Goal: Information Seeking & Learning: Learn about a topic

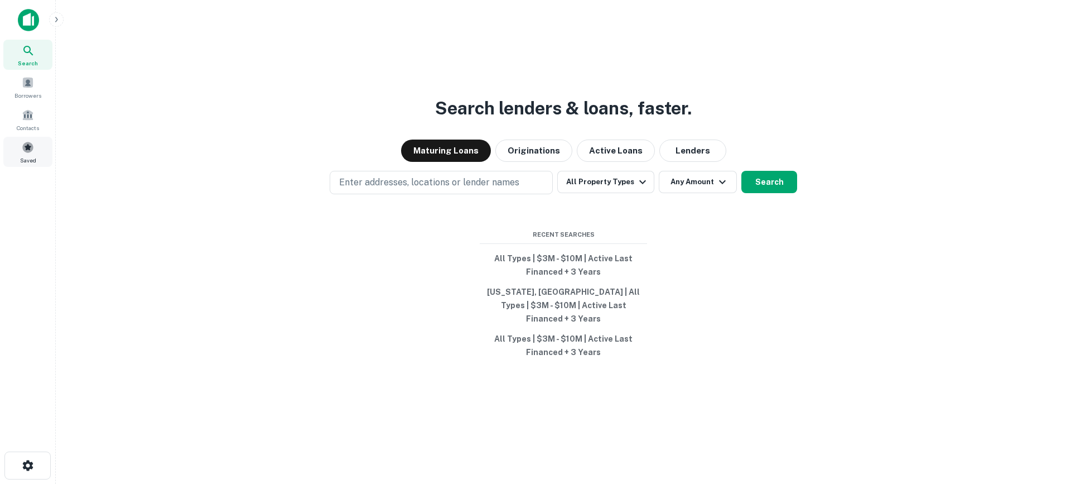
click at [35, 151] on div "Saved" at bounding box center [27, 152] width 49 height 30
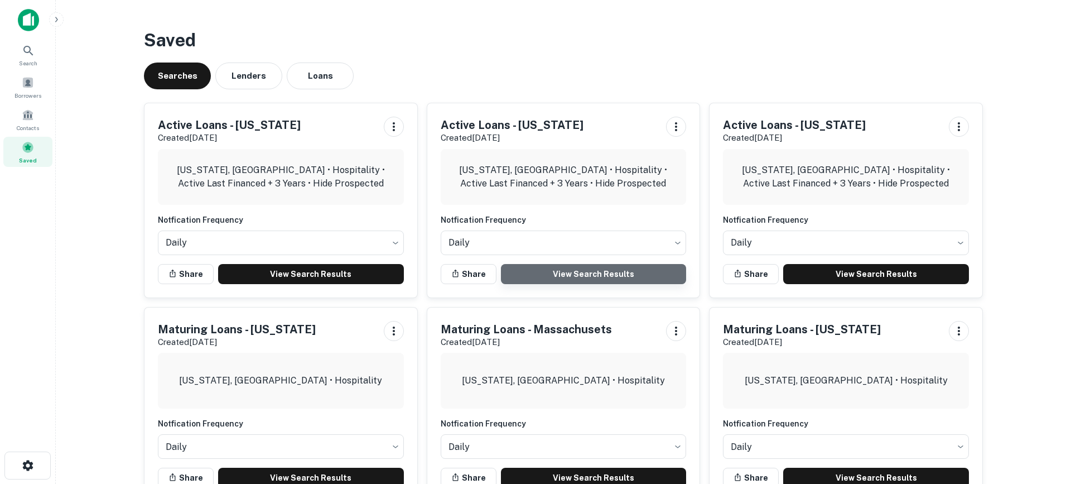
click at [643, 277] on link "View Search Results" at bounding box center [594, 274] width 186 height 20
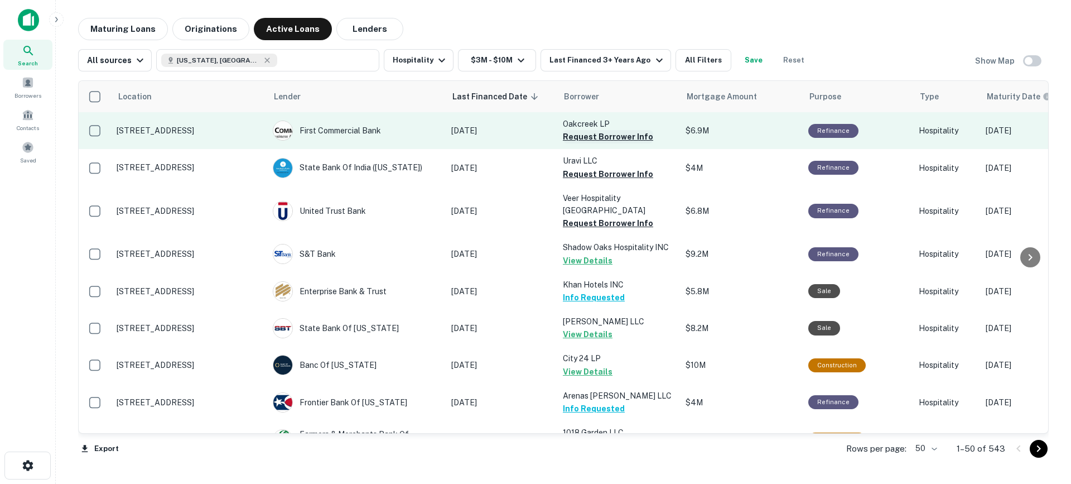
click at [604, 141] on button "Request Borrower Info" at bounding box center [608, 136] width 90 height 13
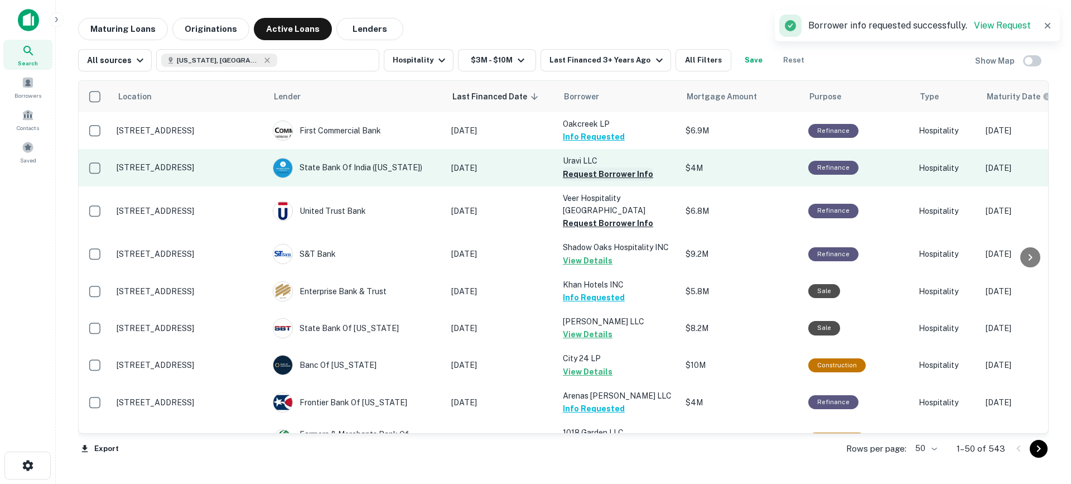
click at [596, 172] on button "Request Borrower Info" at bounding box center [608, 173] width 90 height 13
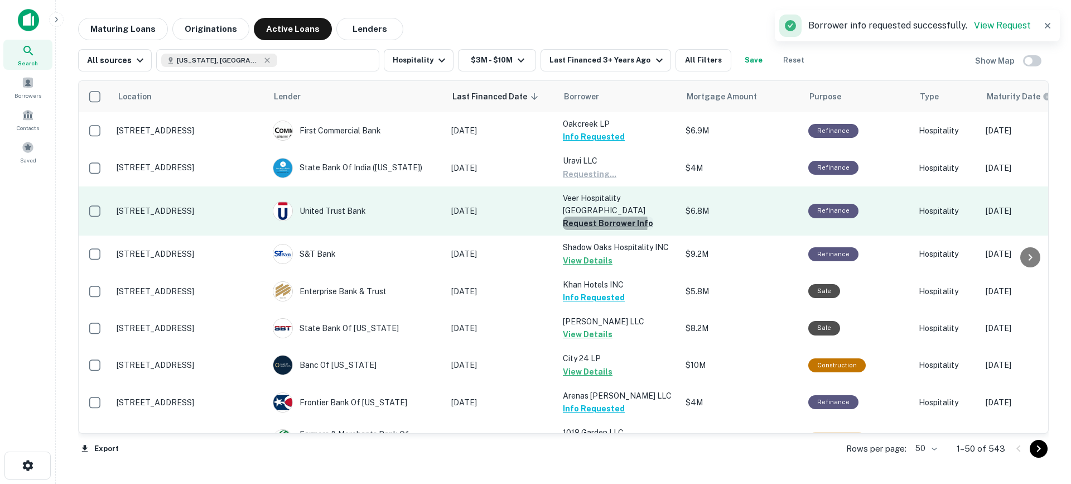
click at [591, 223] on button "Request Borrower Info" at bounding box center [608, 222] width 90 height 13
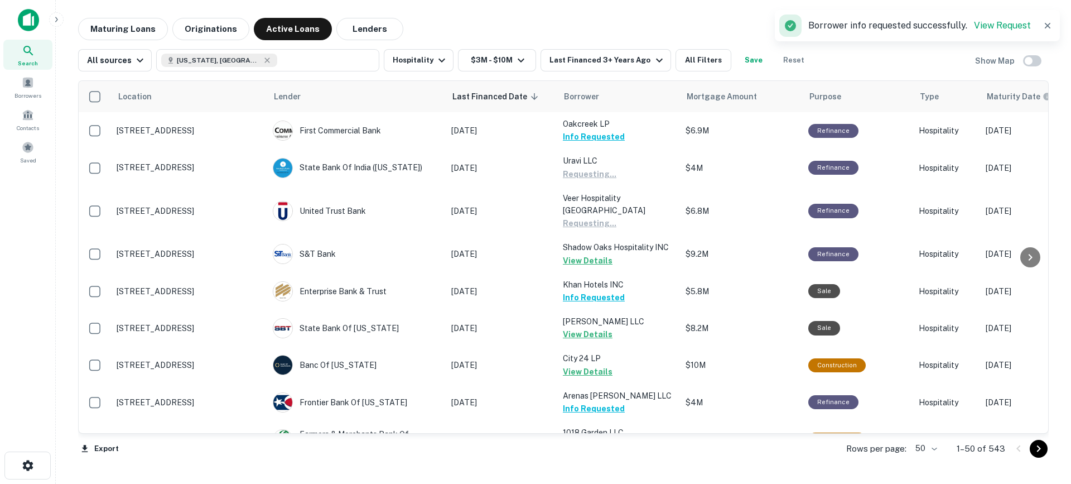
click at [938, 450] on body "Search Borrowers Contacts Saved Maturing Loans Originations Active Loans Lender…" at bounding box center [535, 242] width 1071 height 484
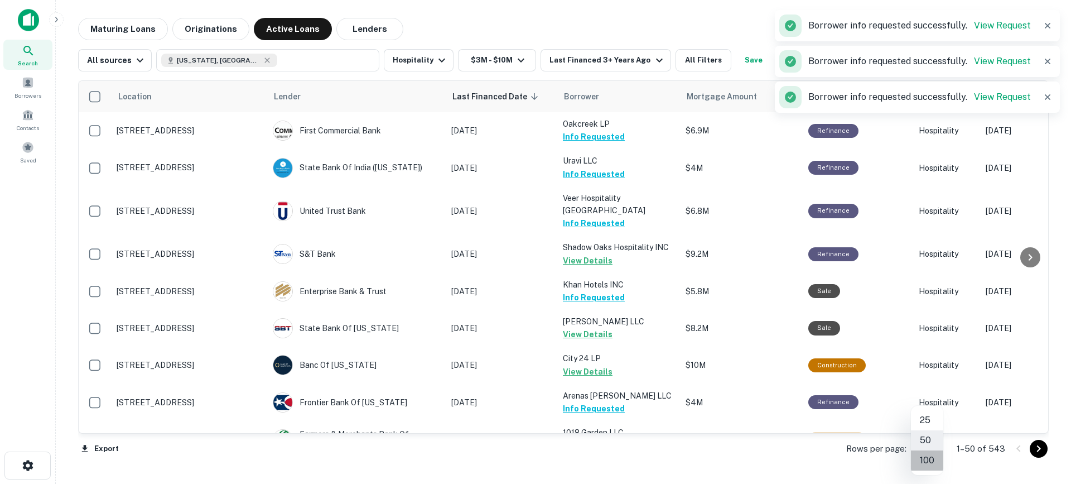
click at [926, 458] on li "100" at bounding box center [927, 460] width 32 height 20
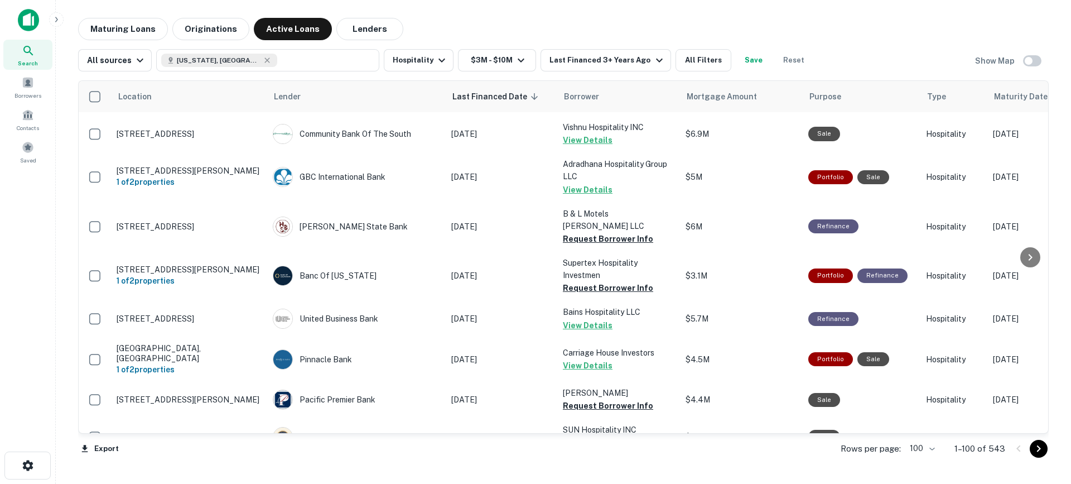
scroll to position [3593, 0]
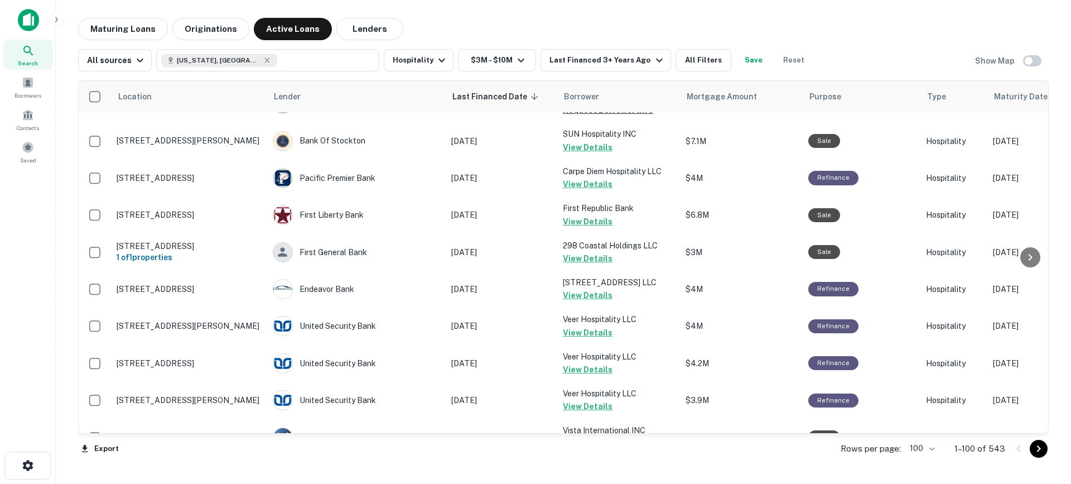
click at [1038, 450] on icon "Go to next page" at bounding box center [1039, 448] width 4 height 7
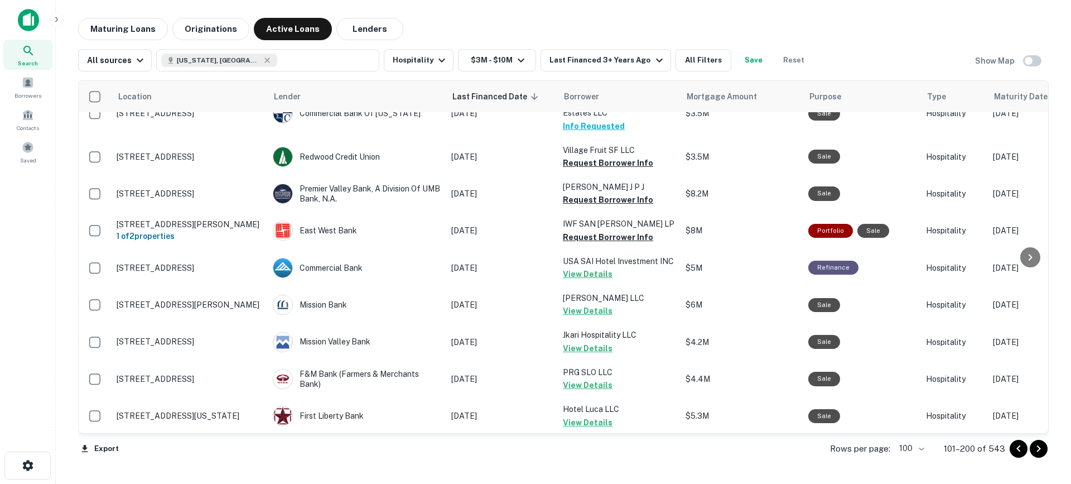
scroll to position [703, 0]
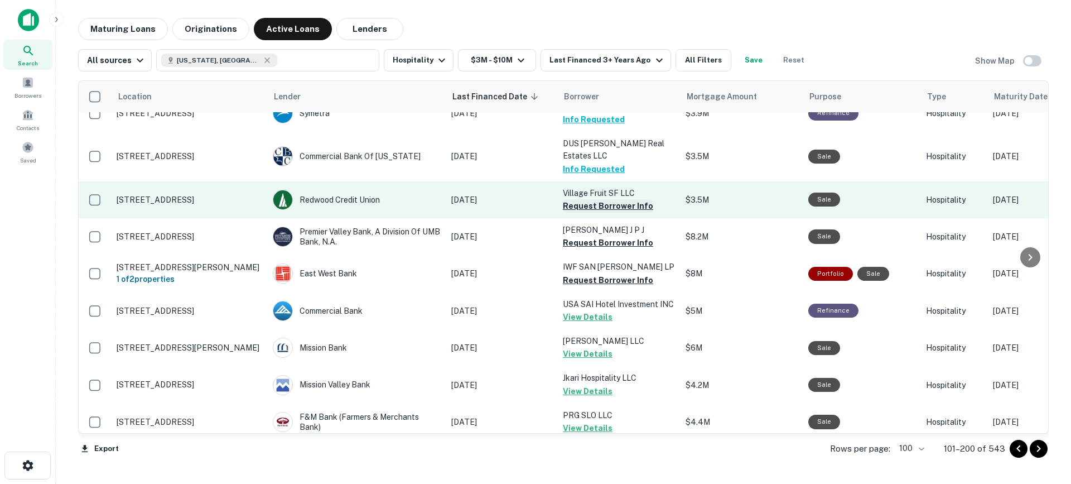
click at [614, 209] on button "Request Borrower Info" at bounding box center [608, 205] width 90 height 13
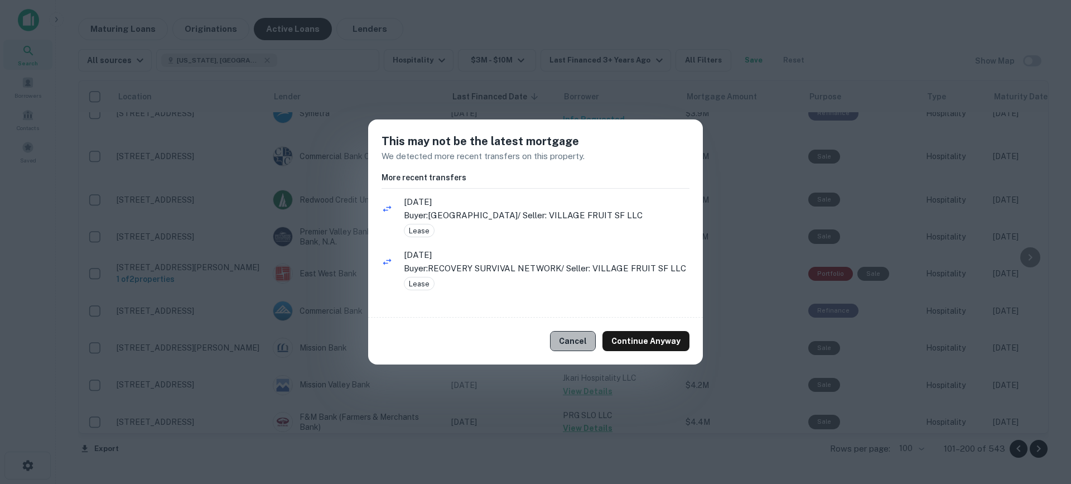
click at [568, 335] on button "Cancel" at bounding box center [573, 341] width 46 height 20
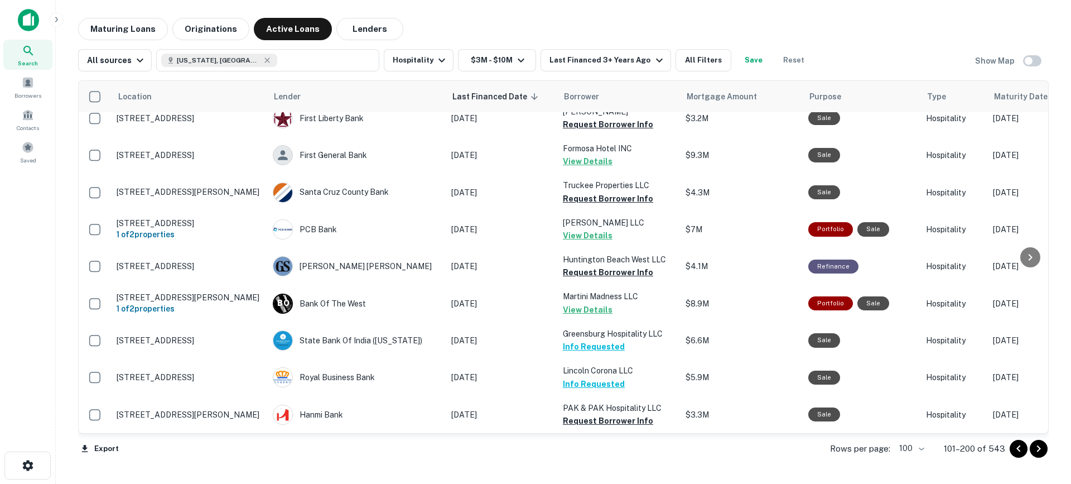
scroll to position [3517, 0]
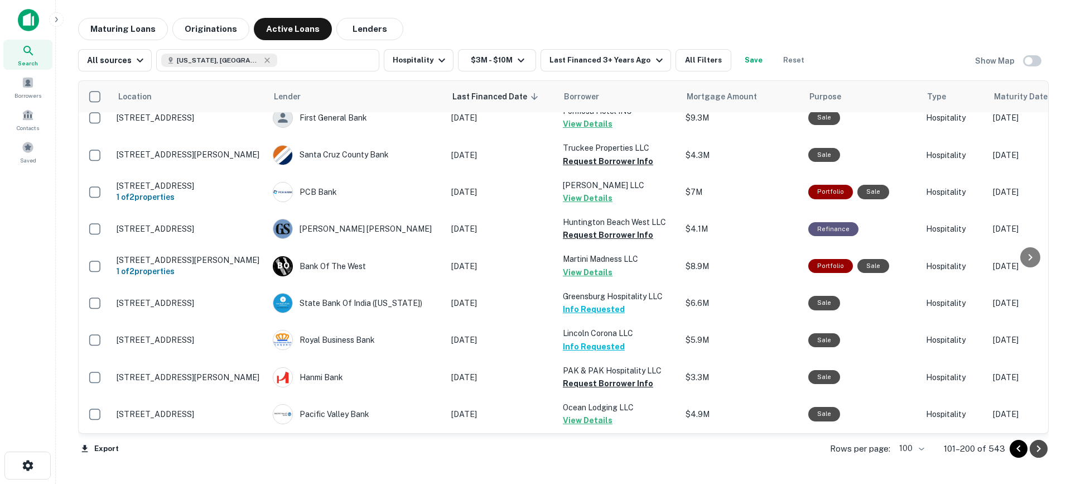
click at [1035, 450] on icon "Go to next page" at bounding box center [1038, 448] width 13 height 13
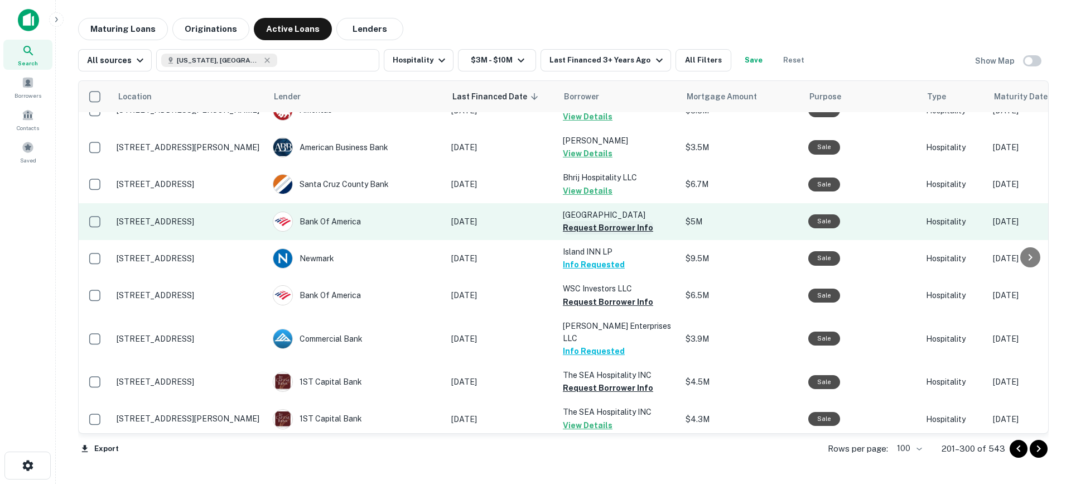
scroll to position [1982, 1]
click at [615, 221] on button "Request Borrower Info" at bounding box center [607, 227] width 90 height 13
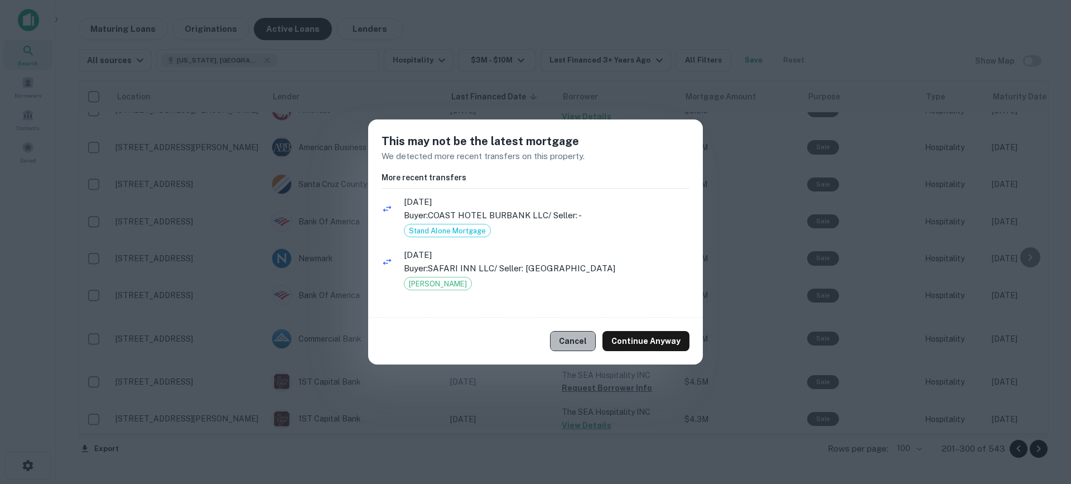
click at [582, 347] on button "Cancel" at bounding box center [573, 341] width 46 height 20
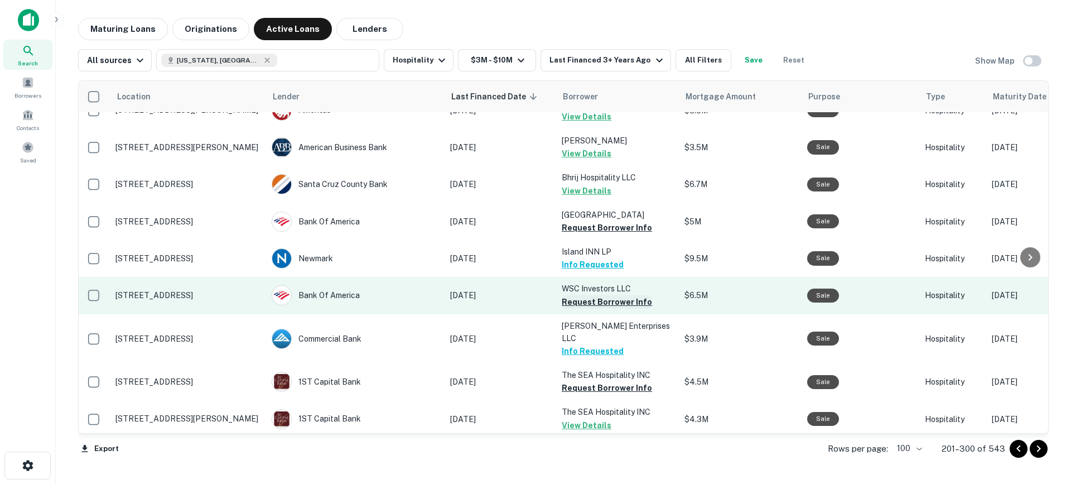
click at [590, 295] on button "Request Borrower Info" at bounding box center [607, 301] width 90 height 13
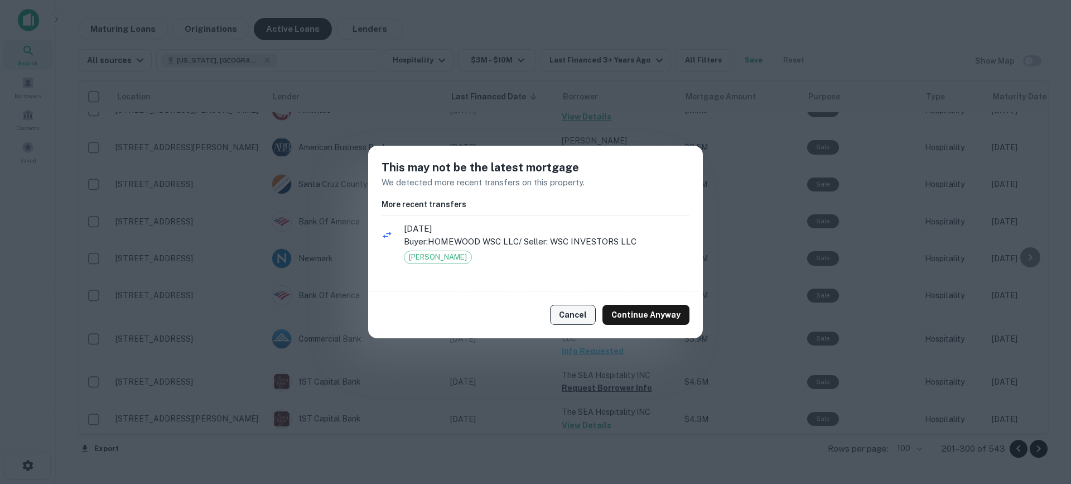
click at [587, 307] on button "Cancel" at bounding box center [573, 315] width 46 height 20
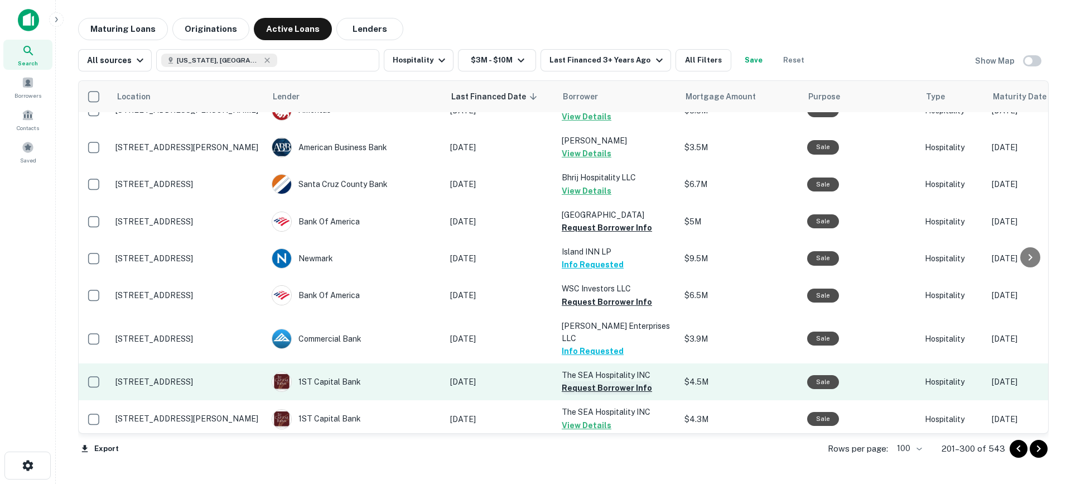
click at [594, 381] on button "Request Borrower Info" at bounding box center [607, 387] width 90 height 13
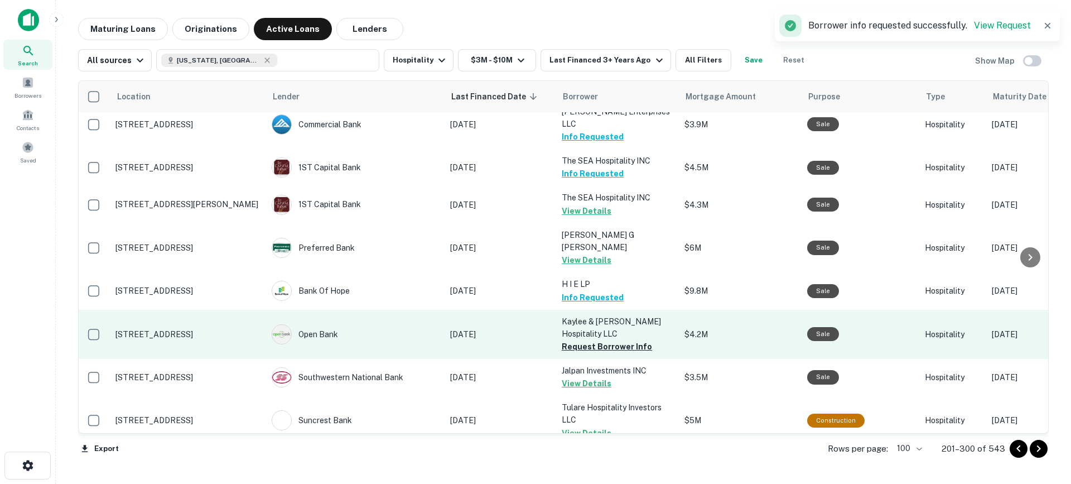
scroll to position [2201, 1]
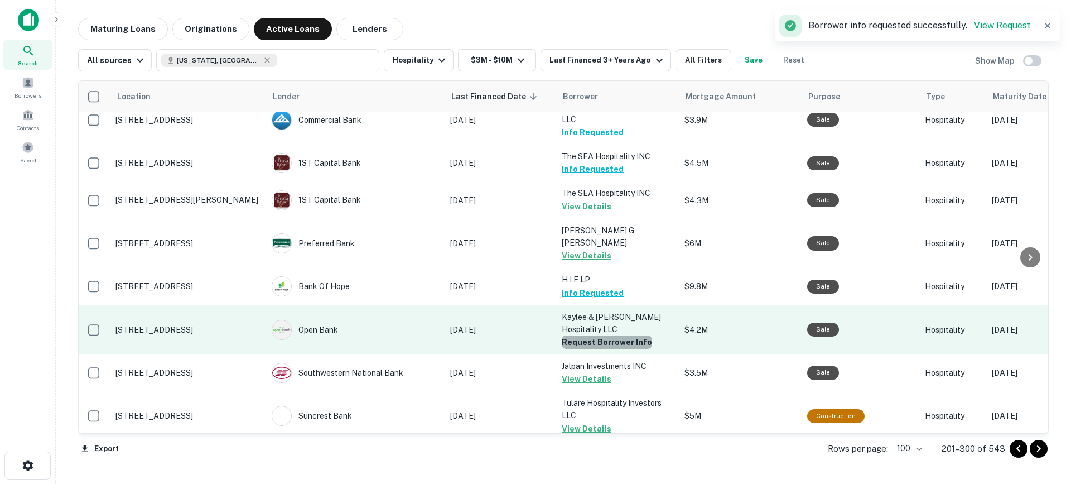
click at [638, 335] on button "Request Borrower Info" at bounding box center [607, 341] width 90 height 13
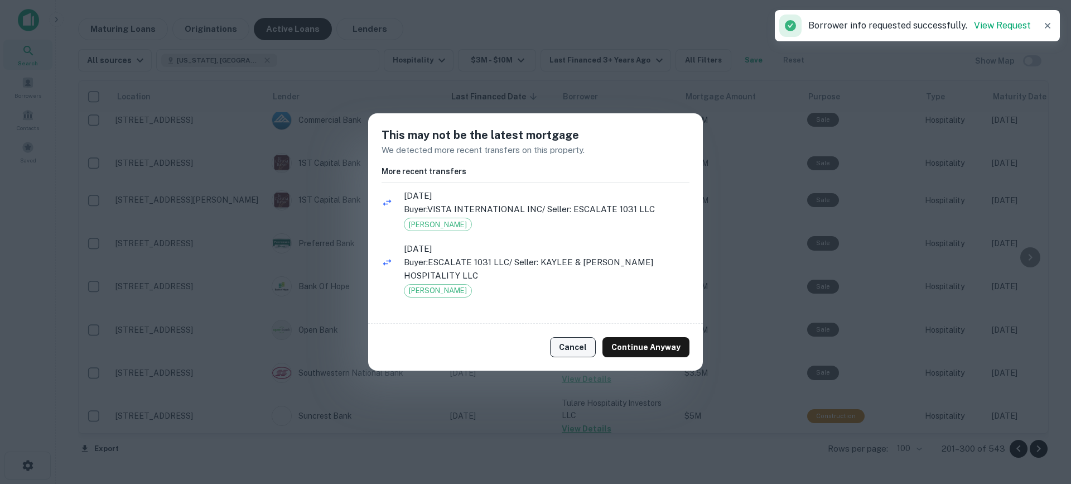
click at [580, 337] on button "Cancel" at bounding box center [573, 347] width 46 height 20
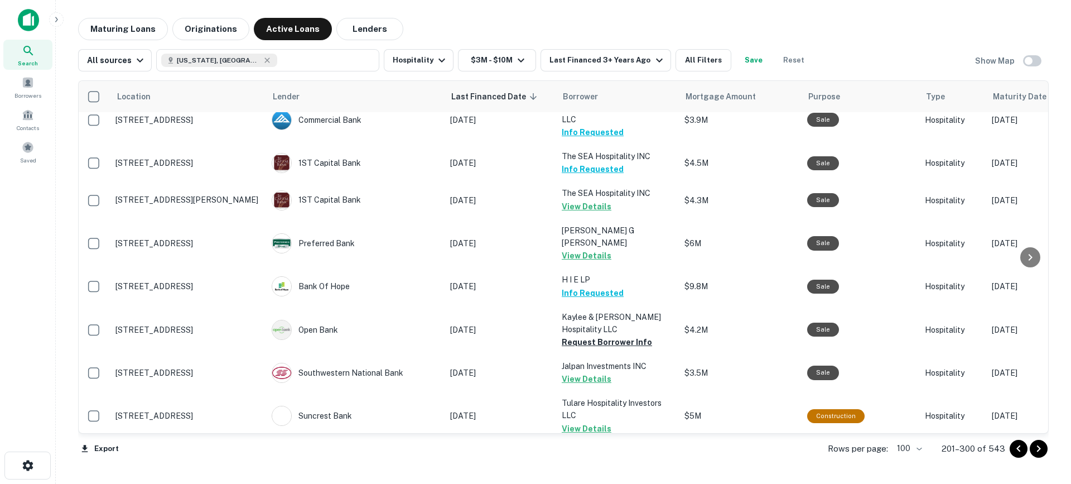
click at [603, 471] on button "Request Borrower Info" at bounding box center [607, 477] width 90 height 13
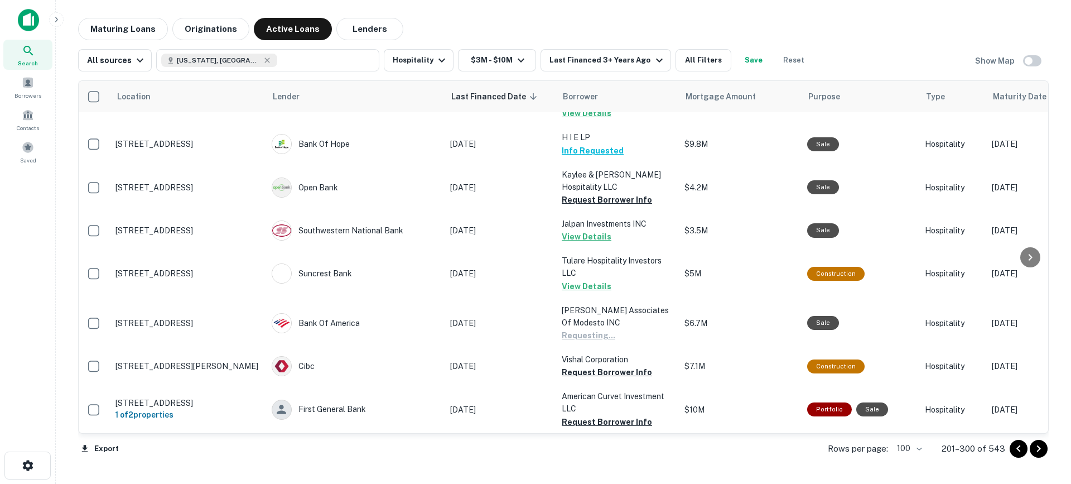
scroll to position [2423, 1]
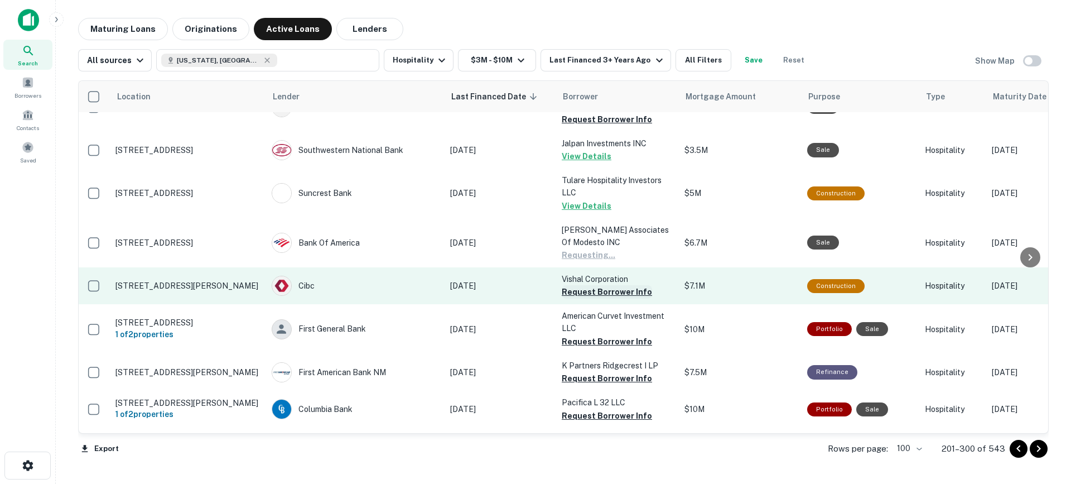
click at [611, 285] on button "Request Borrower Info" at bounding box center [607, 291] width 90 height 13
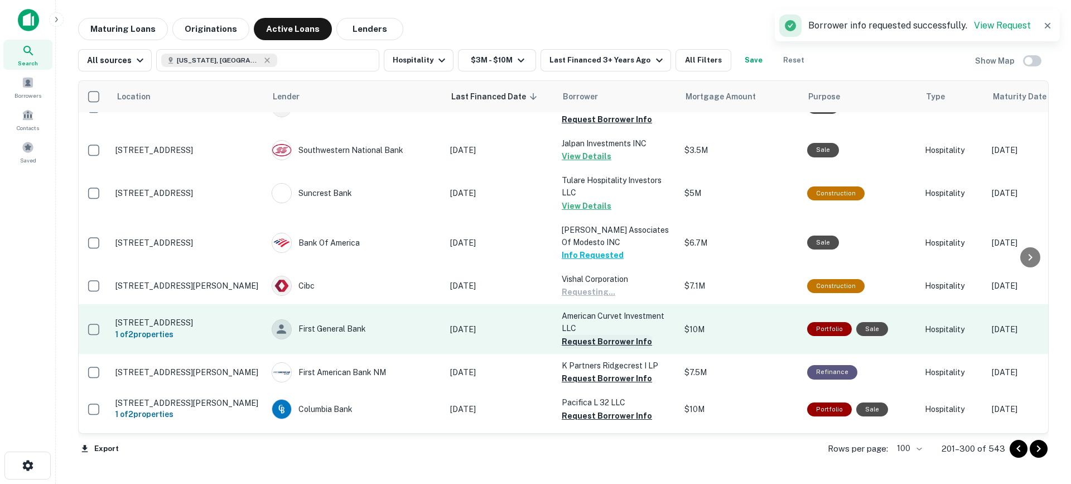
click at [604, 335] on button "Request Borrower Info" at bounding box center [607, 341] width 90 height 13
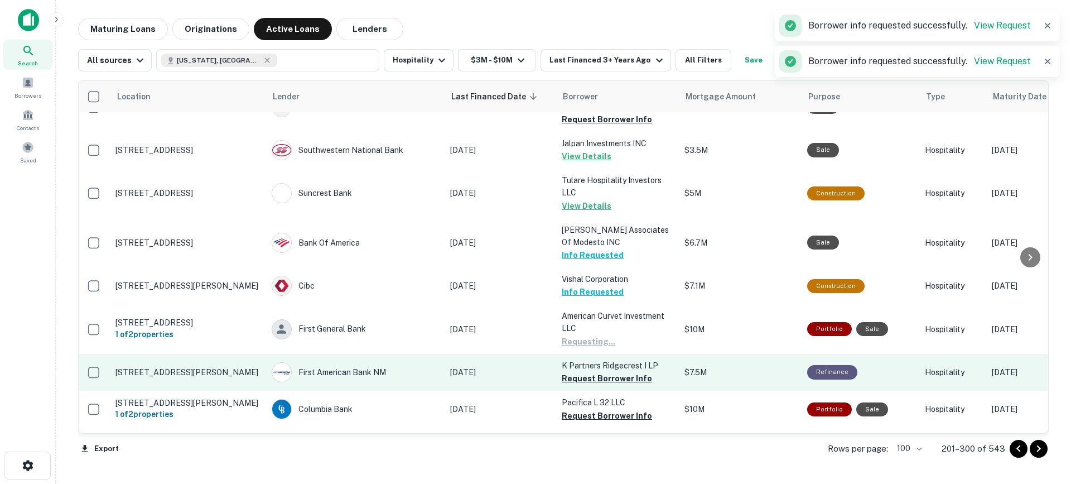
click at [595, 372] on button "Request Borrower Info" at bounding box center [607, 378] width 90 height 13
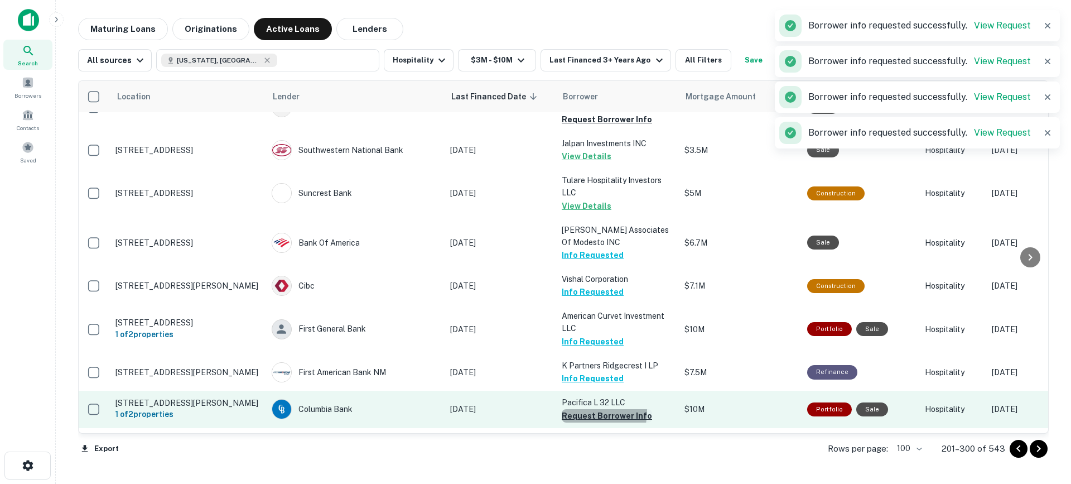
click at [586, 409] on button "Request Borrower Info" at bounding box center [607, 415] width 90 height 13
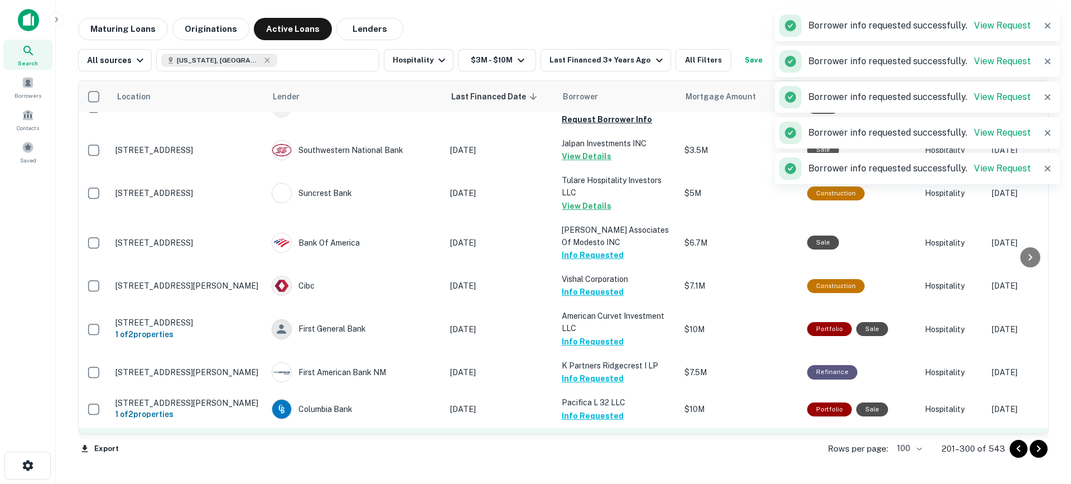
click at [595, 458] on button "Request Borrower Info" at bounding box center [607, 464] width 90 height 13
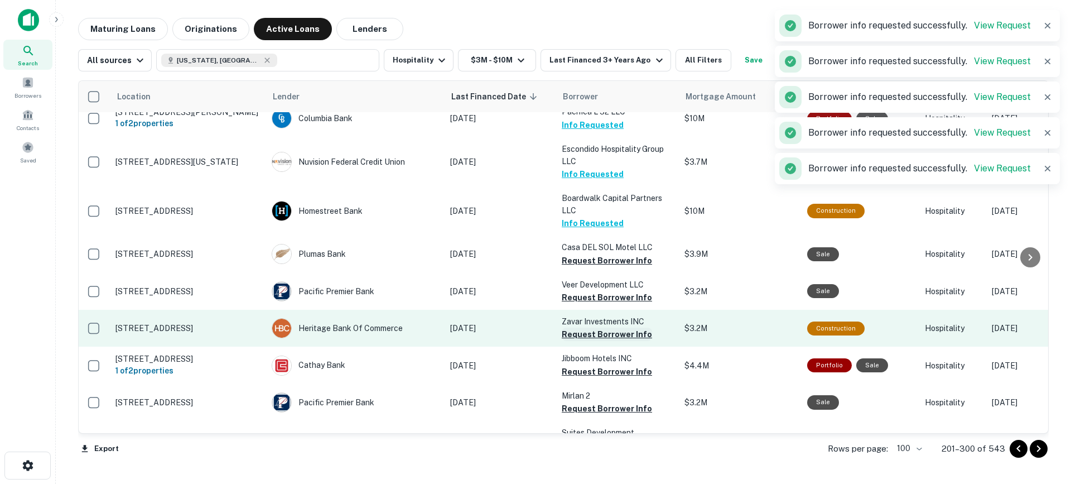
scroll to position [2731, 1]
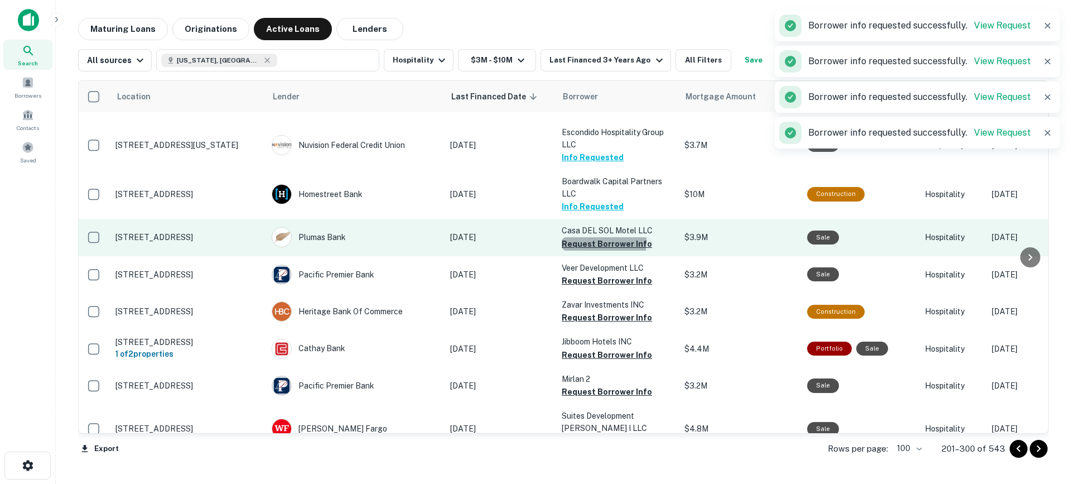
click at [587, 237] on button "Request Borrower Info" at bounding box center [607, 243] width 90 height 13
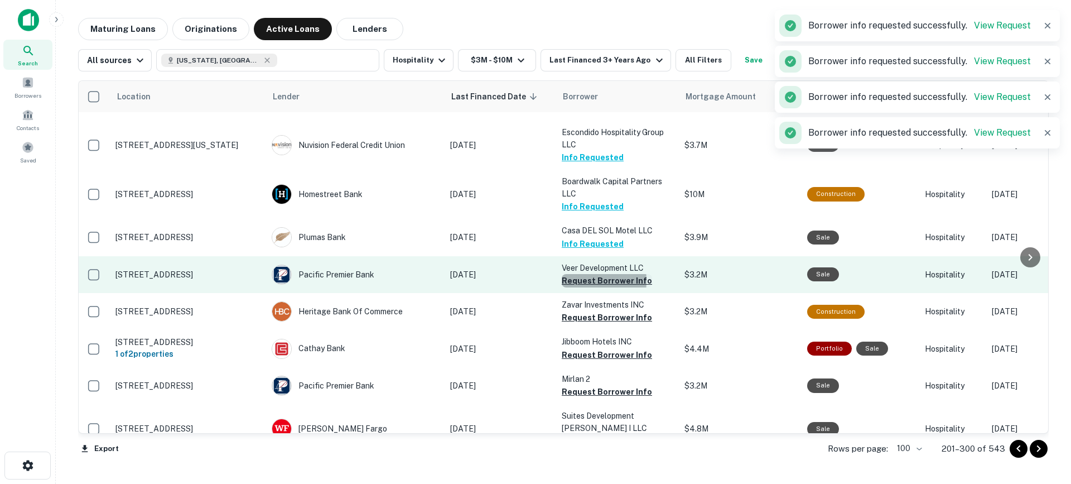
click at [576, 274] on button "Request Borrower Info" at bounding box center [607, 280] width 90 height 13
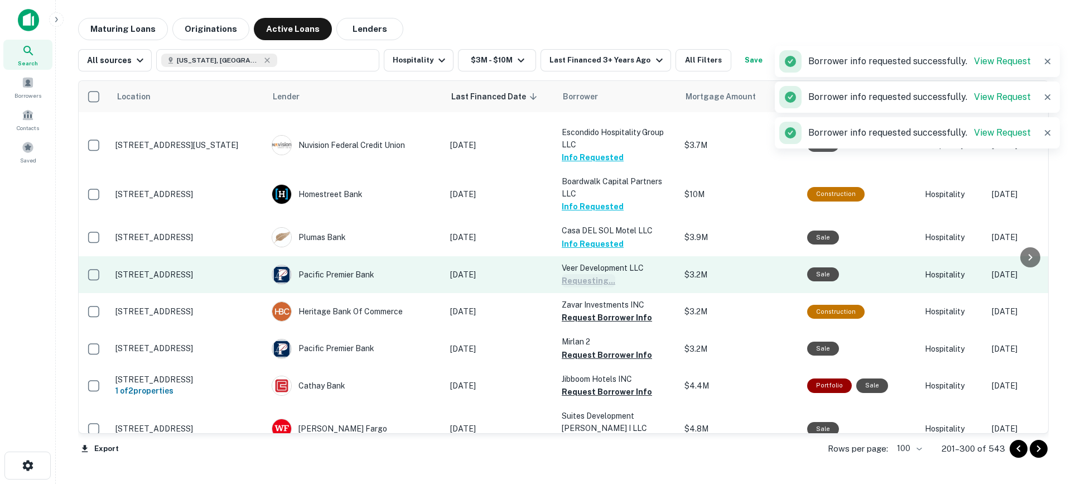
scroll to position [2733, 1]
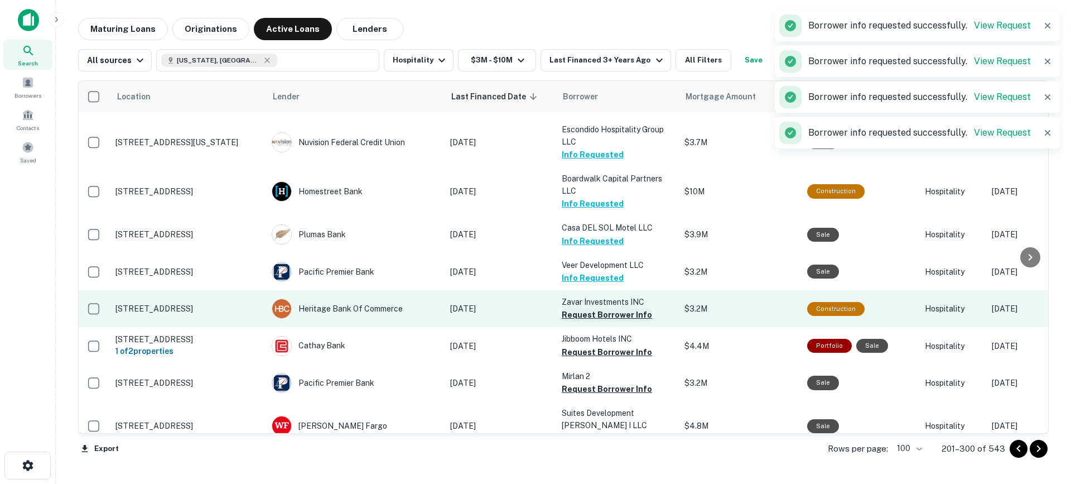
click at [565, 308] on button "Request Borrower Info" at bounding box center [607, 314] width 90 height 13
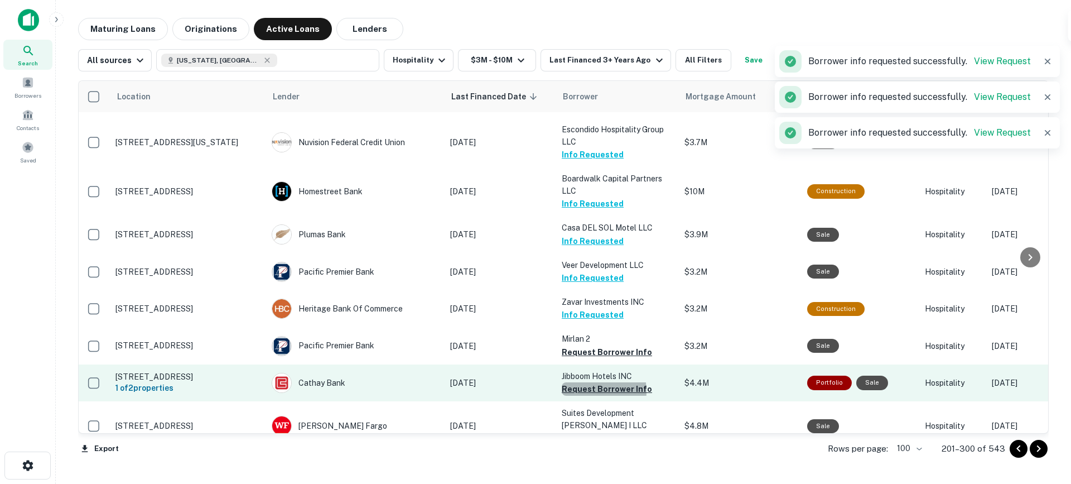
drag, startPoint x: 578, startPoint y: 307, endPoint x: 578, endPoint y: 315, distance: 7.8
click at [578, 382] on button "Request Borrower Info" at bounding box center [607, 388] width 90 height 13
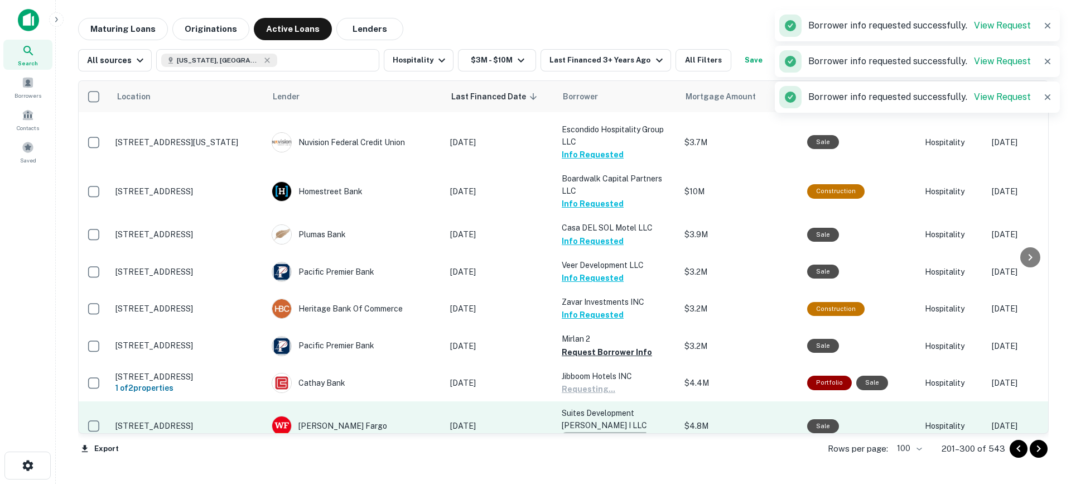
click at [578, 432] on button "Request Borrower Info" at bounding box center [607, 438] width 90 height 13
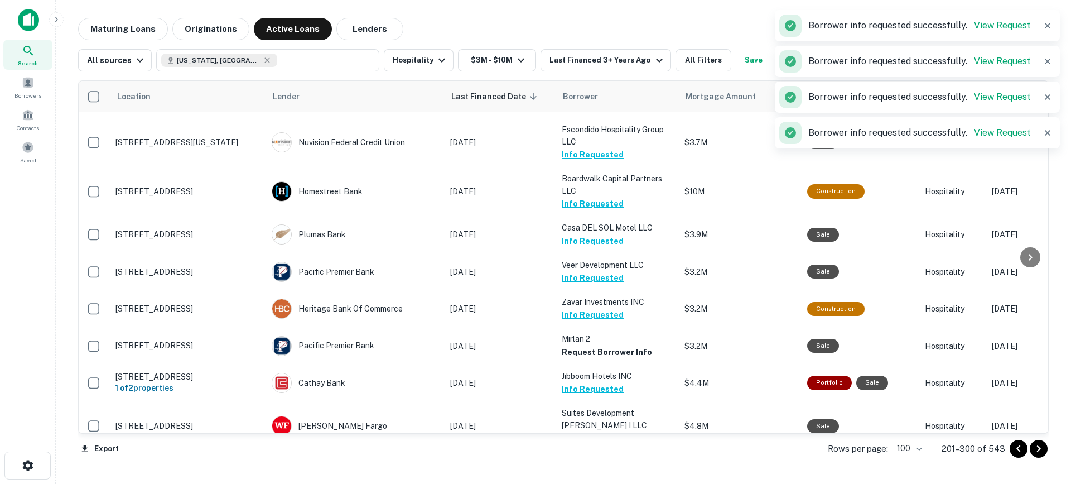
click at [583, 469] on button "Request Borrower Info" at bounding box center [607, 475] width 90 height 13
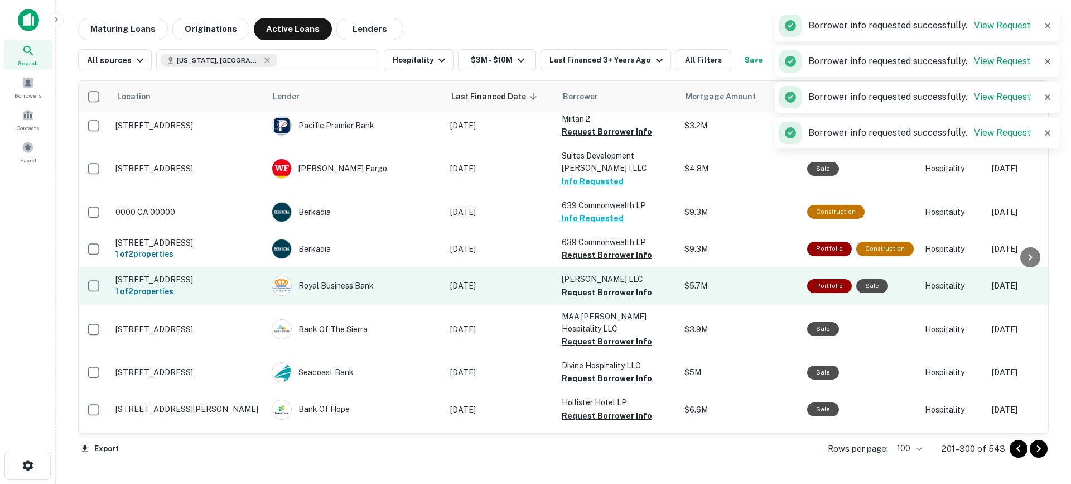
scroll to position [2993, 1]
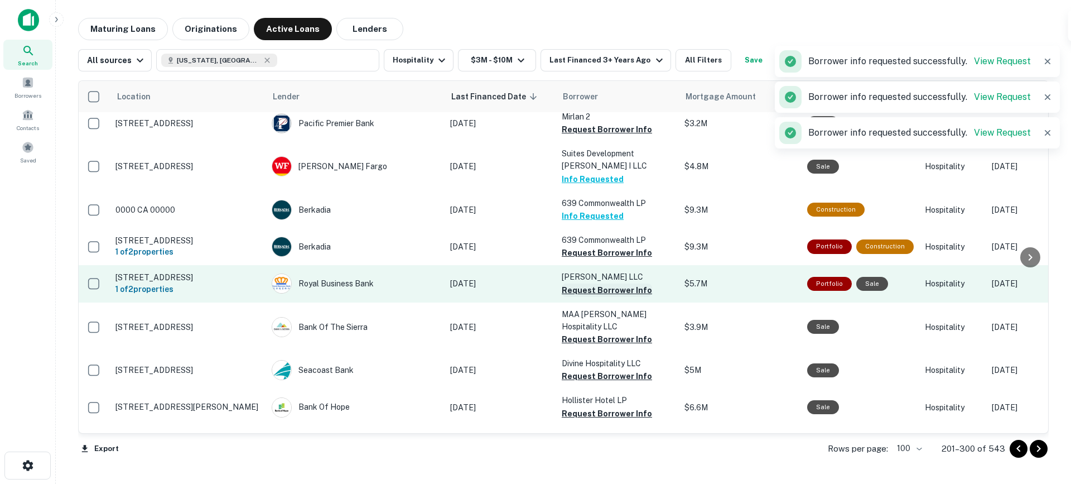
click at [587, 283] on button "Request Borrower Info" at bounding box center [607, 289] width 90 height 13
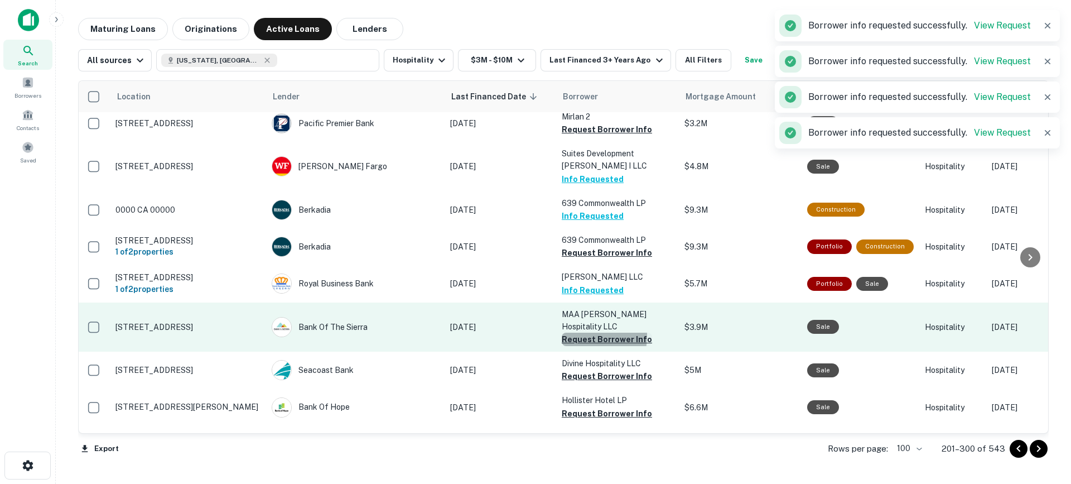
click at [572, 332] on button "Request Borrower Info" at bounding box center [607, 338] width 90 height 13
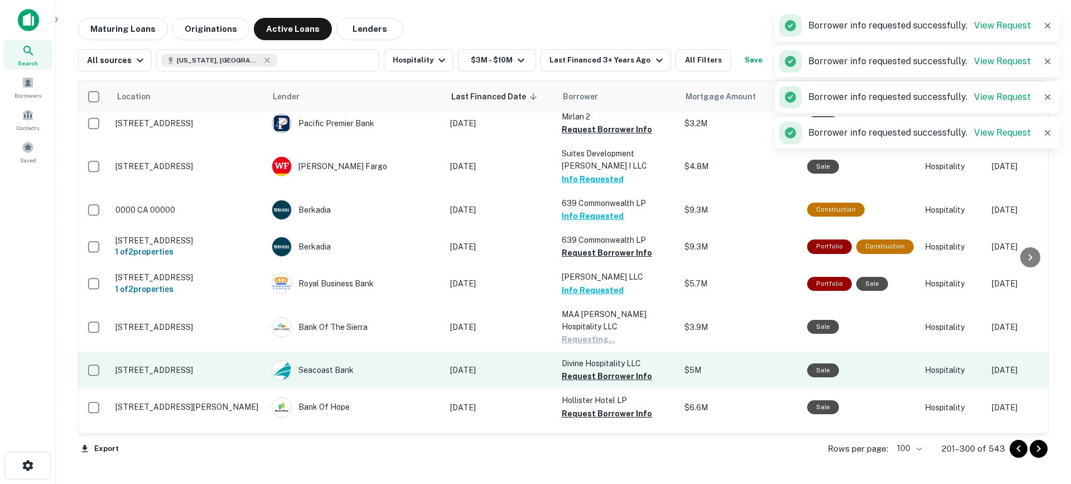
click at [570, 369] on button "Request Borrower Info" at bounding box center [607, 375] width 90 height 13
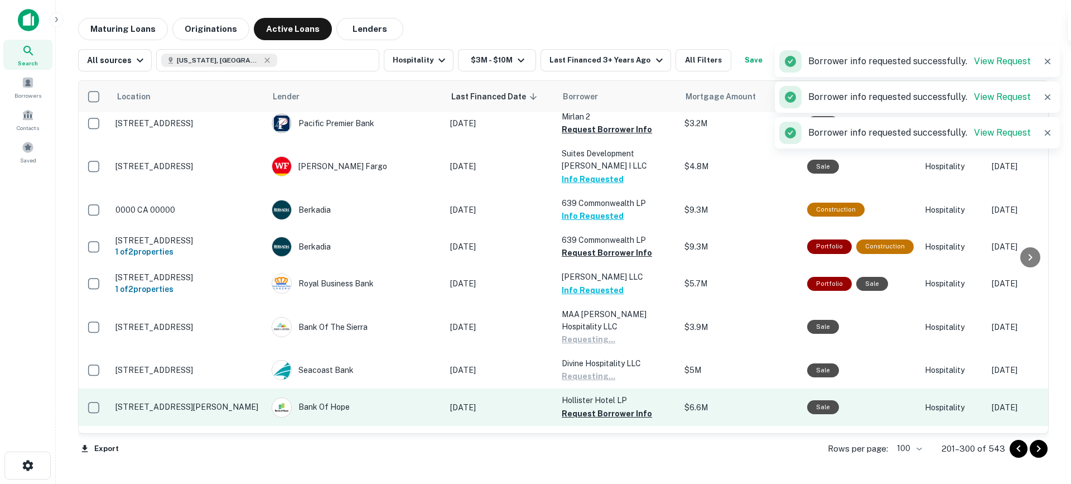
drag, startPoint x: 578, startPoint y: 330, endPoint x: 589, endPoint y: 341, distance: 15.0
click at [578, 407] on button "Request Borrower Info" at bounding box center [607, 413] width 90 height 13
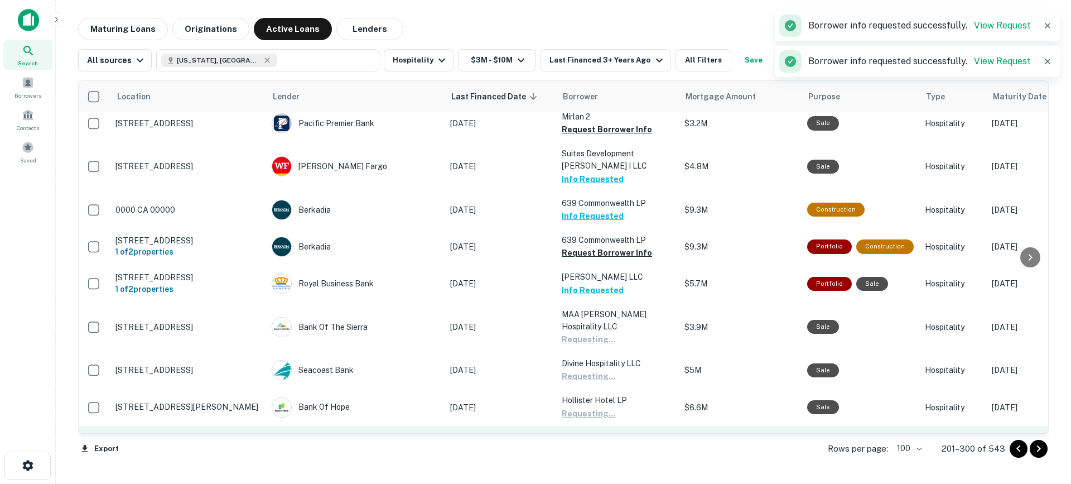
click at [598, 443] on button "Request Borrower Info" at bounding box center [607, 449] width 90 height 13
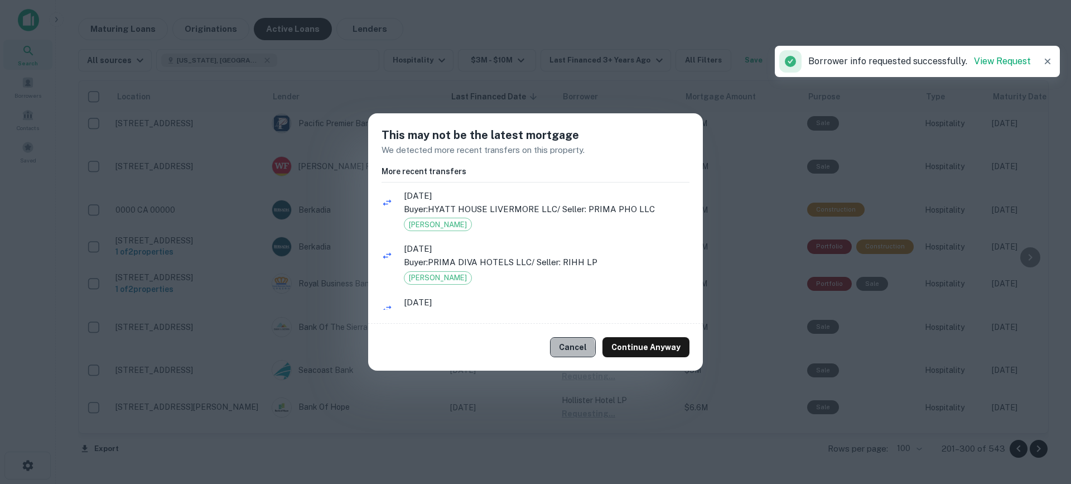
click at [569, 348] on button "Cancel" at bounding box center [573, 347] width 46 height 20
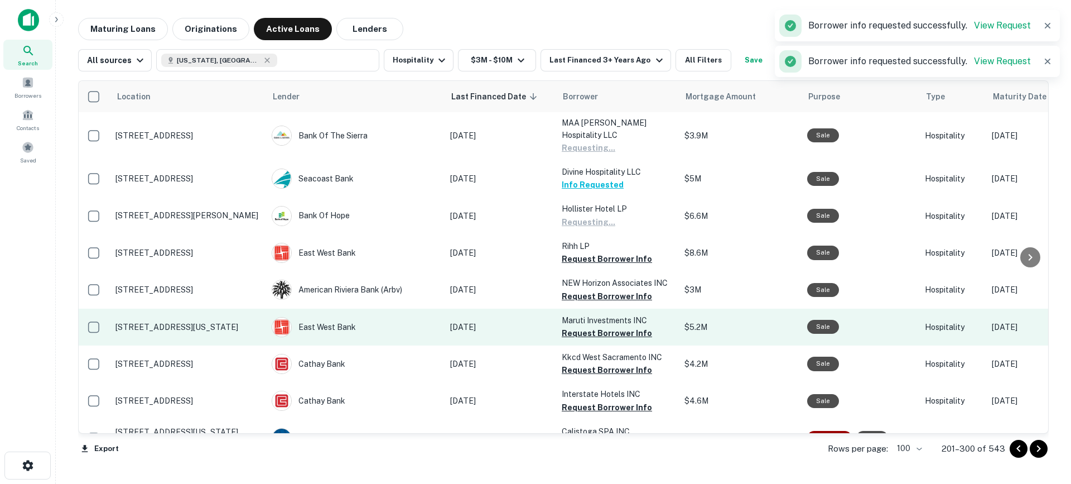
scroll to position [3208, 1]
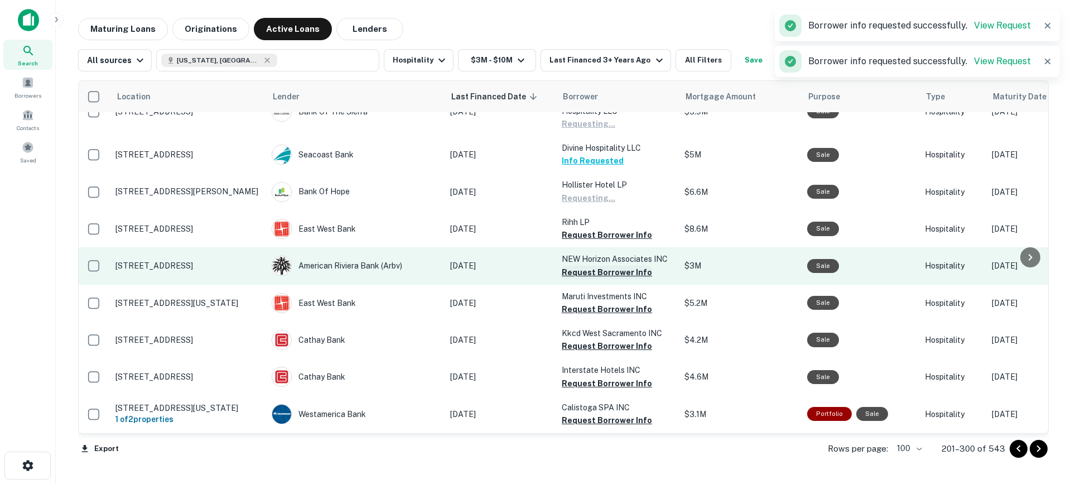
click at [577, 266] on button "Request Borrower Info" at bounding box center [607, 272] width 90 height 13
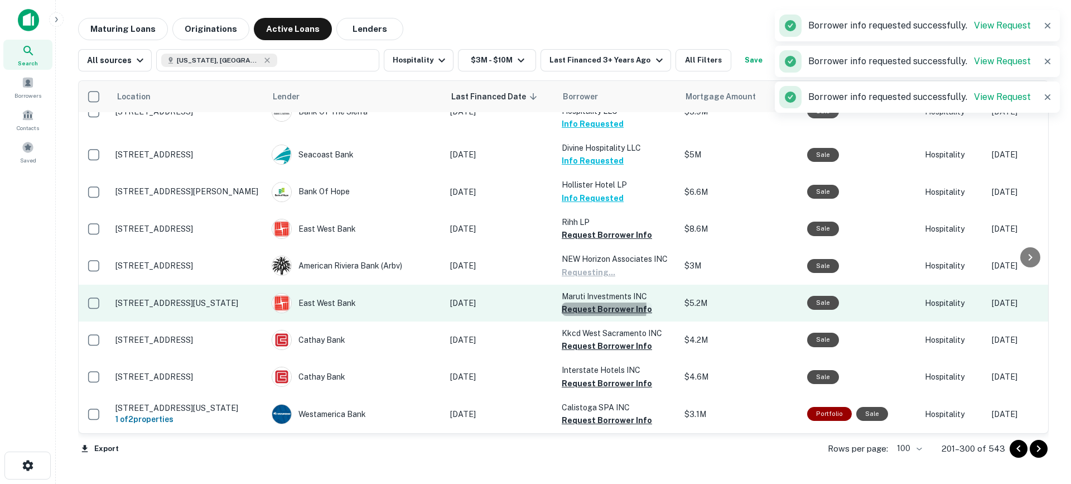
click at [576, 302] on button "Request Borrower Info" at bounding box center [607, 308] width 90 height 13
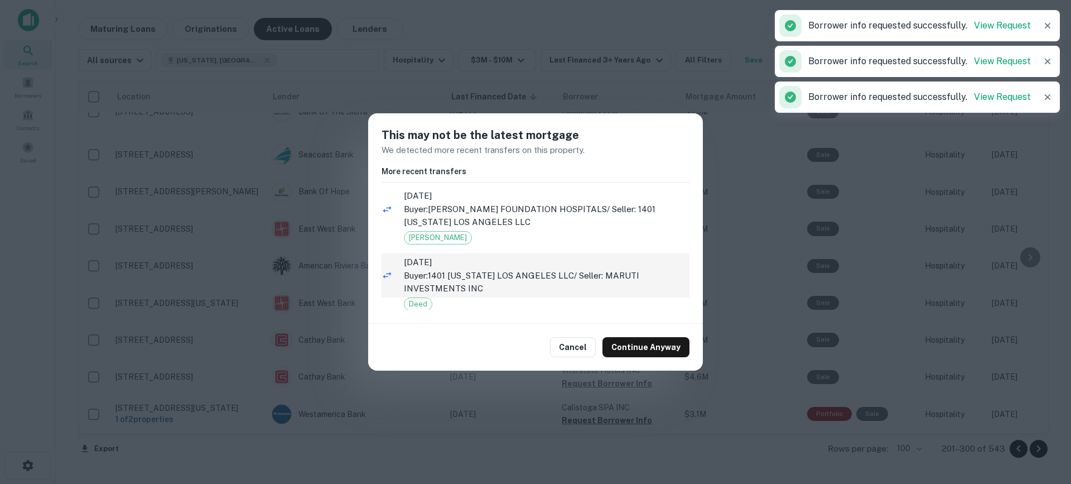
click at [577, 263] on span "[DATE]" at bounding box center [547, 261] width 286 height 13
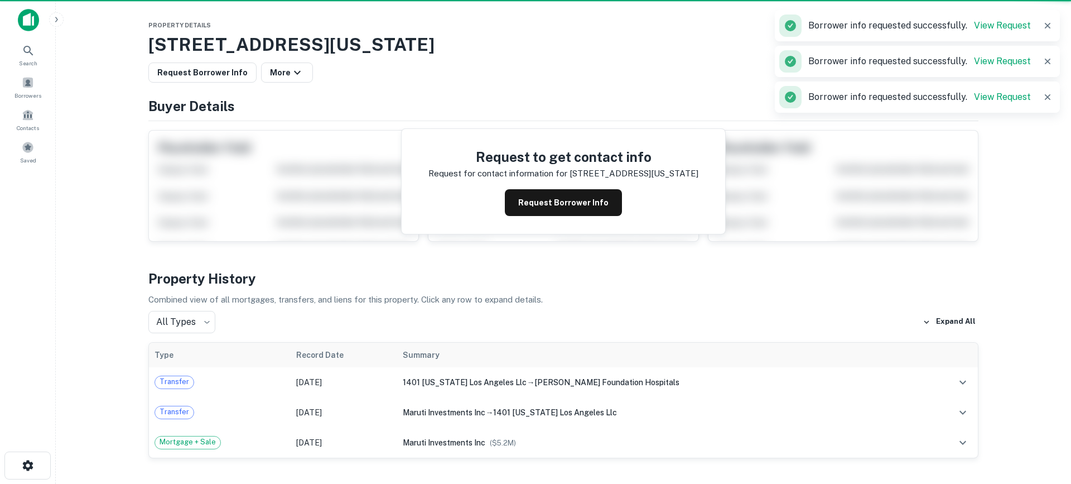
click at [568, 346] on th "Summary" at bounding box center [659, 355] width 525 height 25
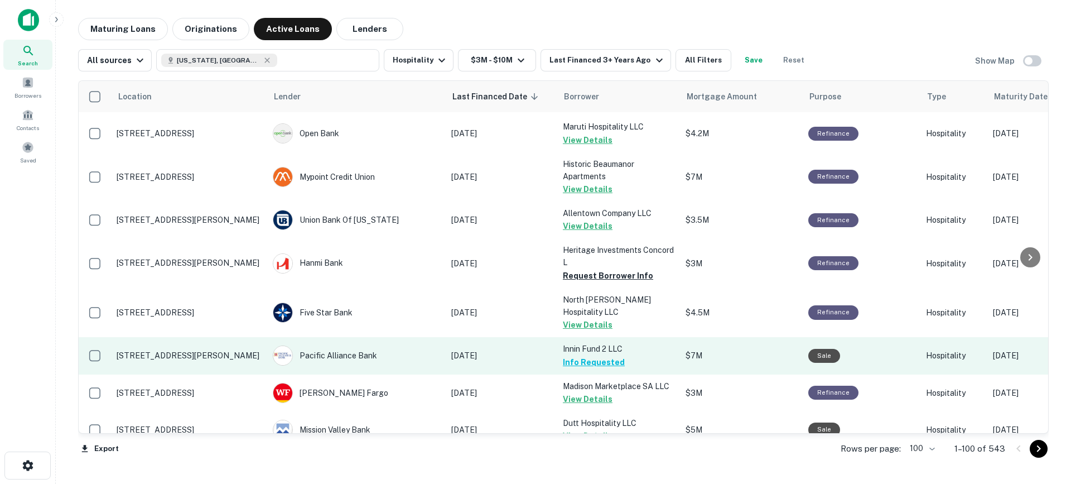
scroll to position [2793, 0]
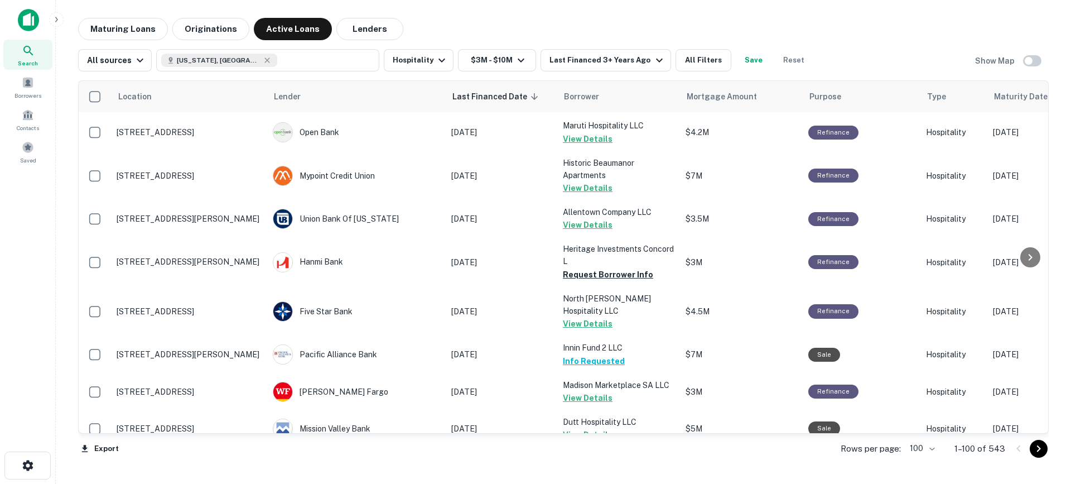
click at [1038, 448] on icon "Go to next page" at bounding box center [1038, 448] width 13 height 13
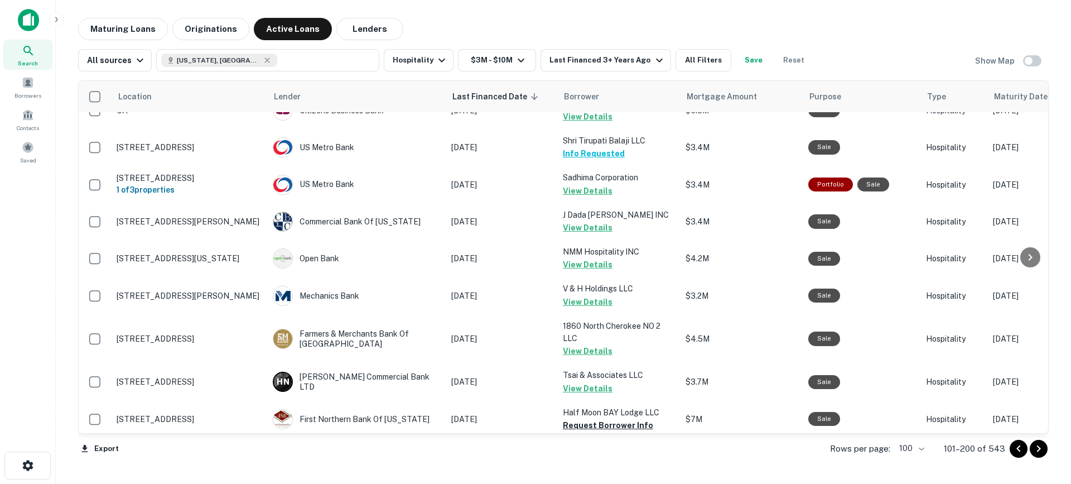
scroll to position [2793, 0]
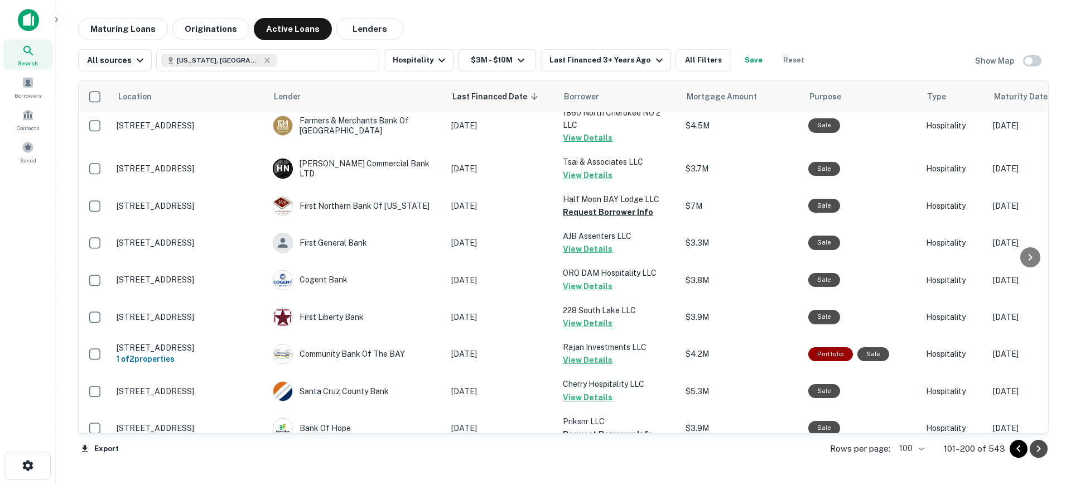
click at [1038, 448] on icon "Go to next page" at bounding box center [1038, 448] width 13 height 13
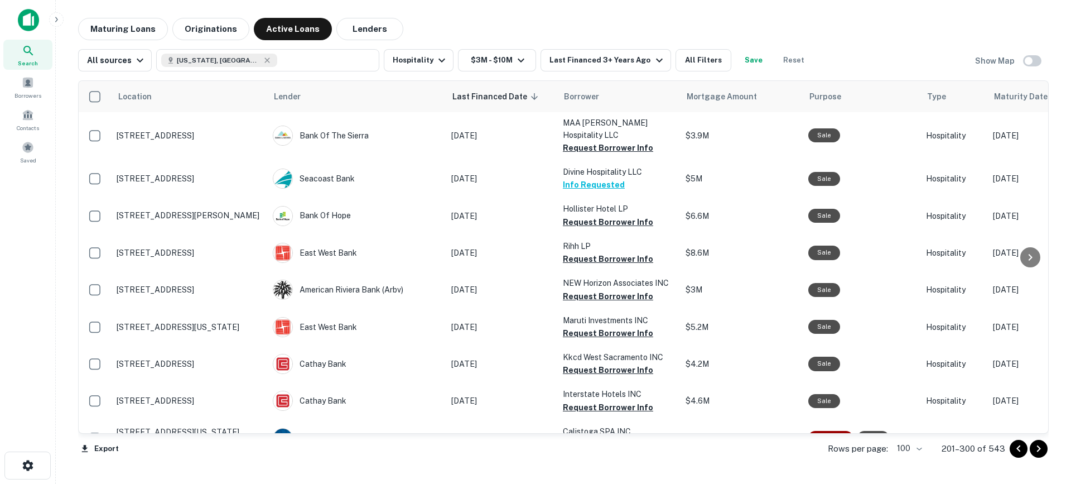
scroll to position [3149, 0]
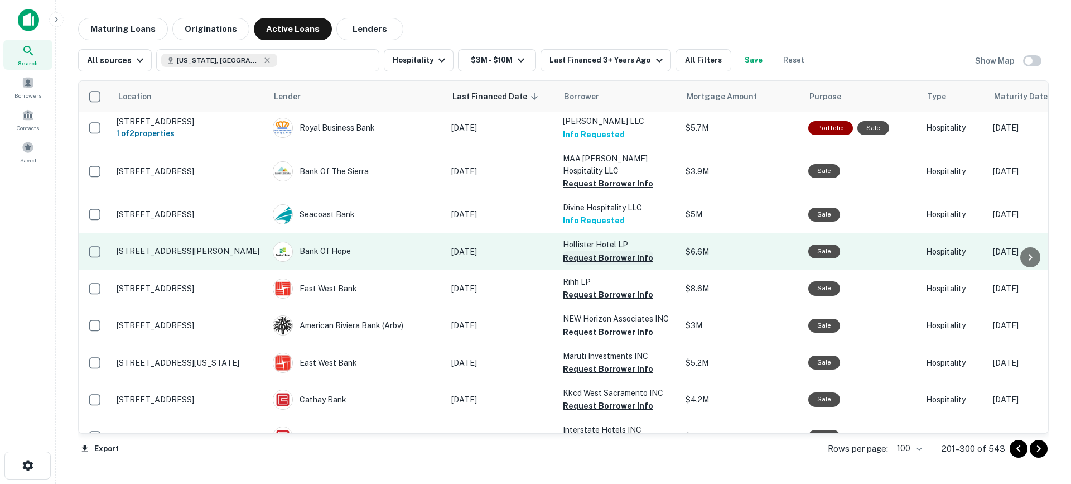
click at [602, 251] on button "Request Borrower Info" at bounding box center [608, 257] width 90 height 13
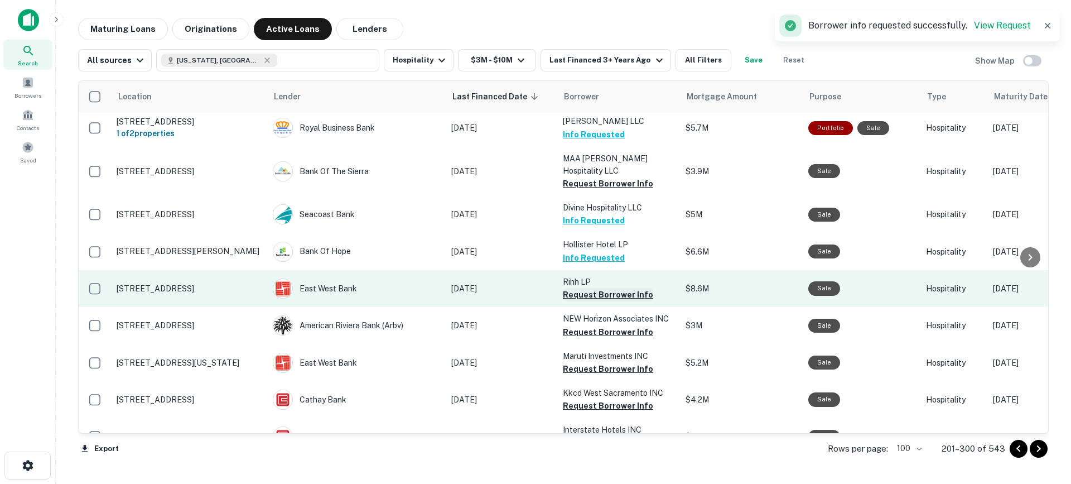
click at [585, 288] on button "Request Borrower Info" at bounding box center [608, 294] width 90 height 13
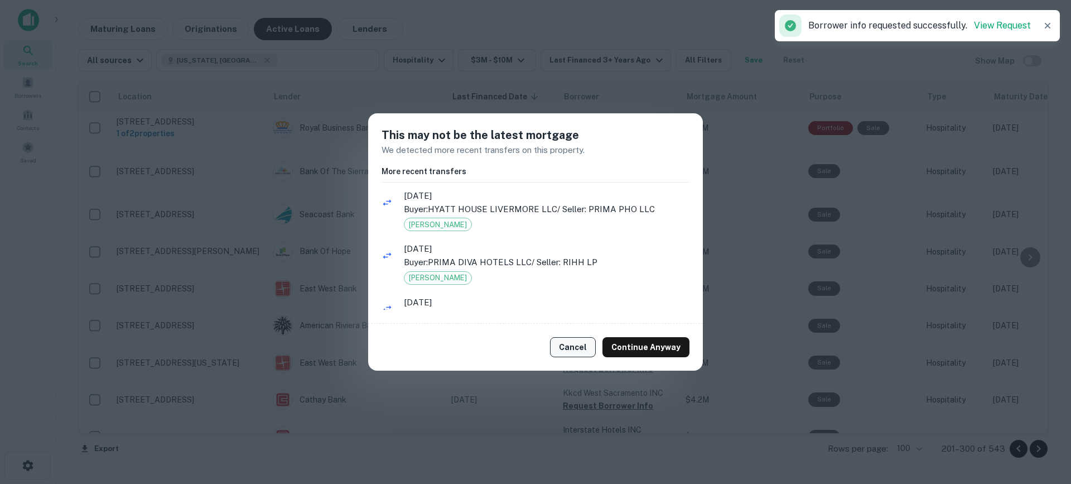
click at [574, 339] on button "Cancel" at bounding box center [573, 347] width 46 height 20
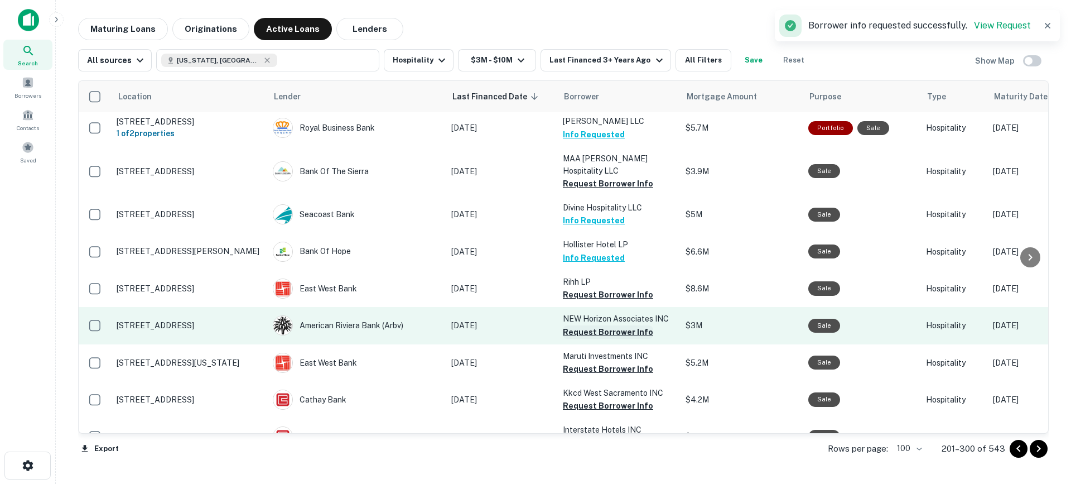
click at [596, 325] on button "Request Borrower Info" at bounding box center [608, 331] width 90 height 13
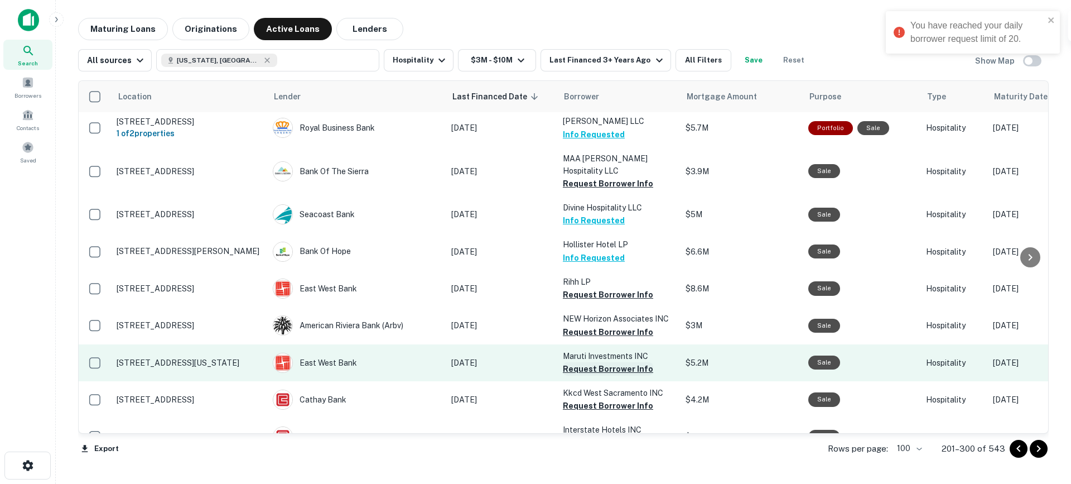
click at [593, 362] on button "Request Borrower Info" at bounding box center [608, 368] width 90 height 13
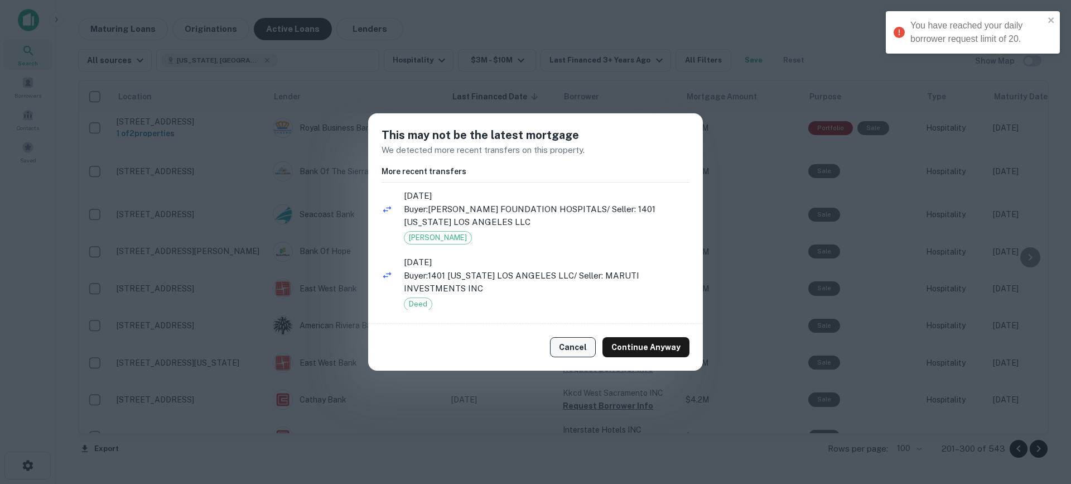
click at [563, 345] on button "Cancel" at bounding box center [573, 347] width 46 height 20
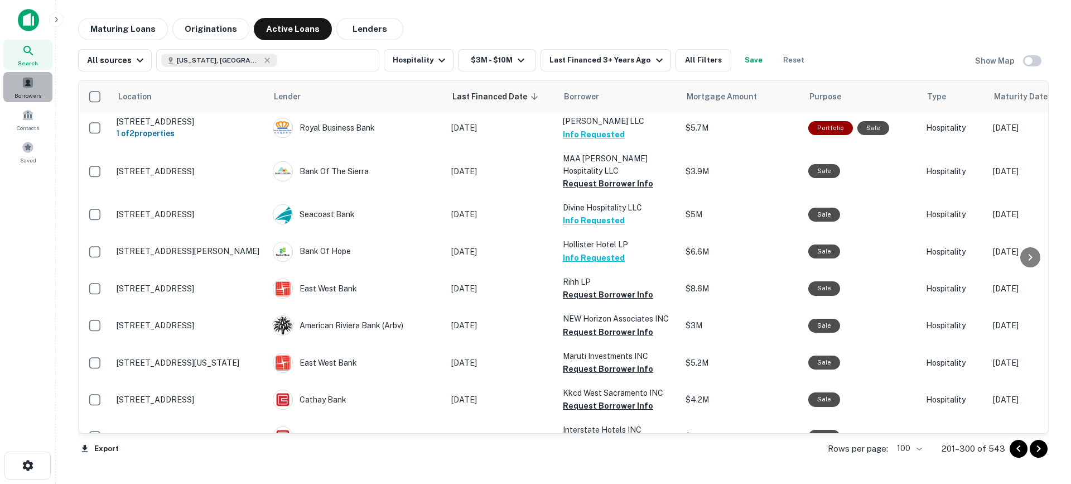
click at [27, 88] on span at bounding box center [28, 82] width 12 height 12
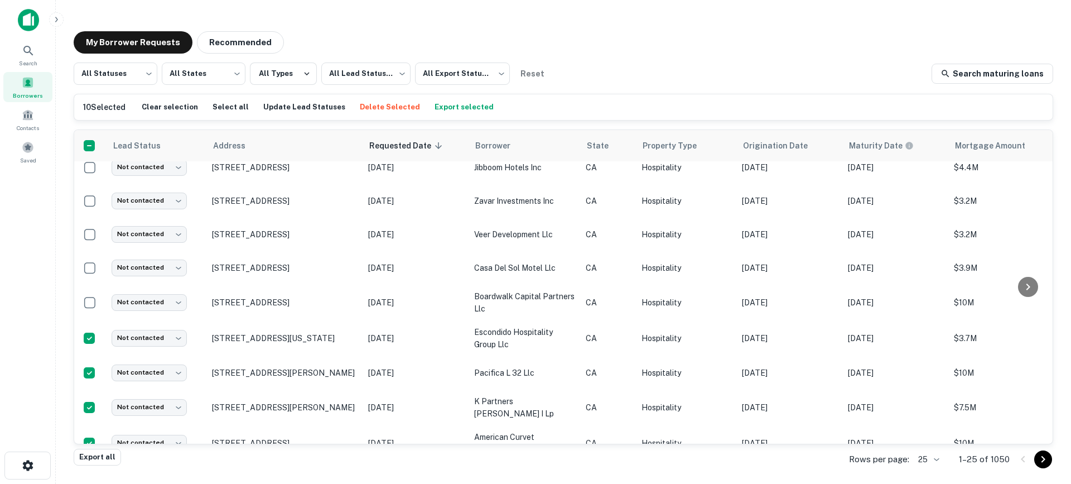
scroll to position [196, 1]
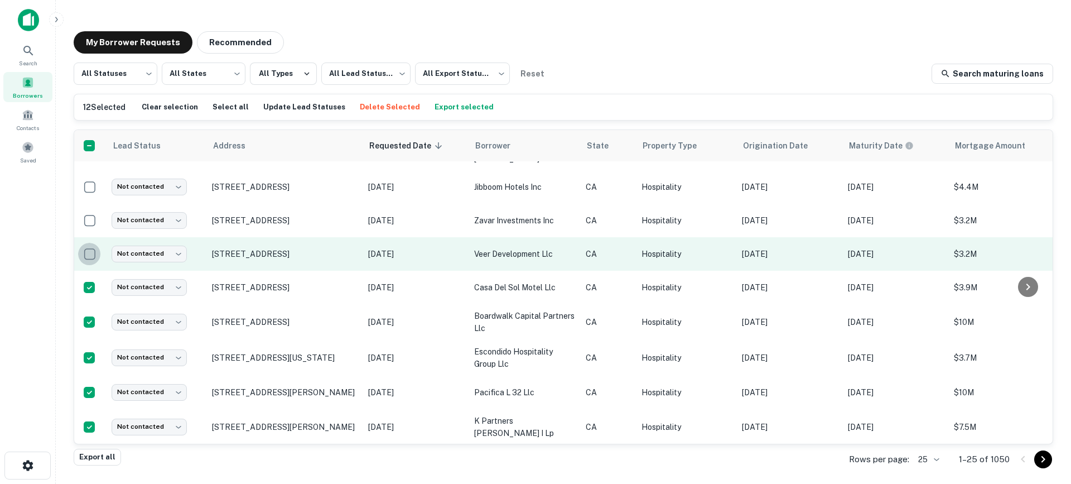
click at [93, 238] on td at bounding box center [90, 253] width 32 height 33
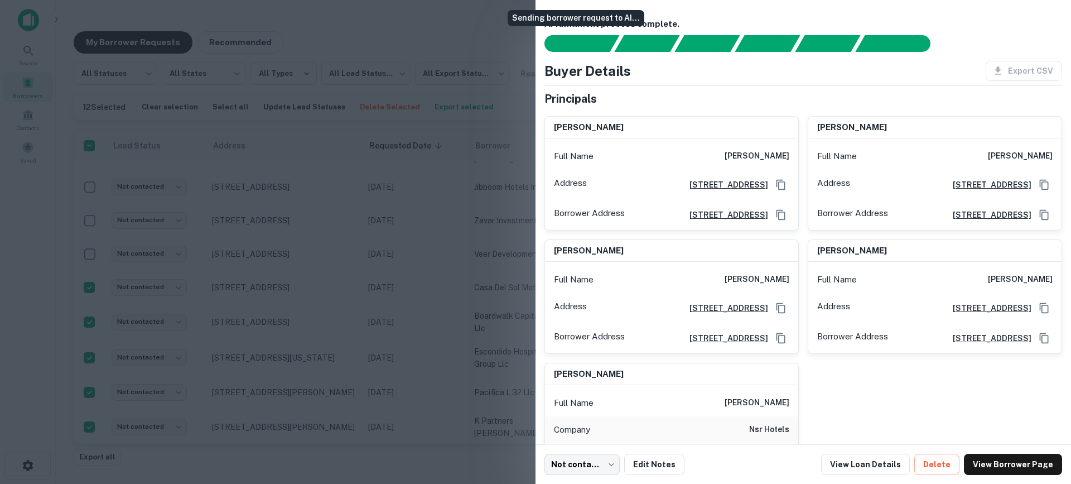
click at [513, 23] on div "Sending borrower request to AI..." at bounding box center [576, 18] width 137 height 16
click at [481, 30] on div at bounding box center [535, 242] width 1071 height 484
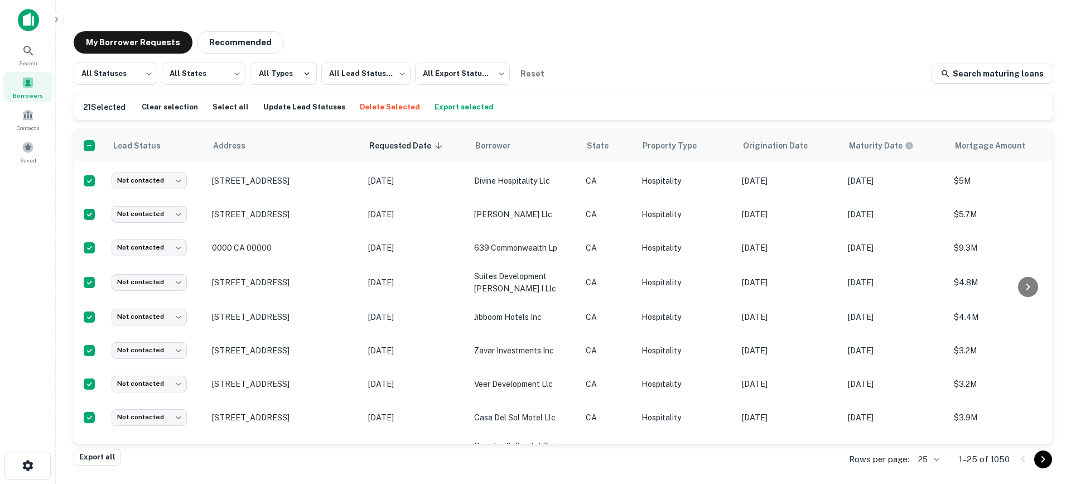
scroll to position [0, 1]
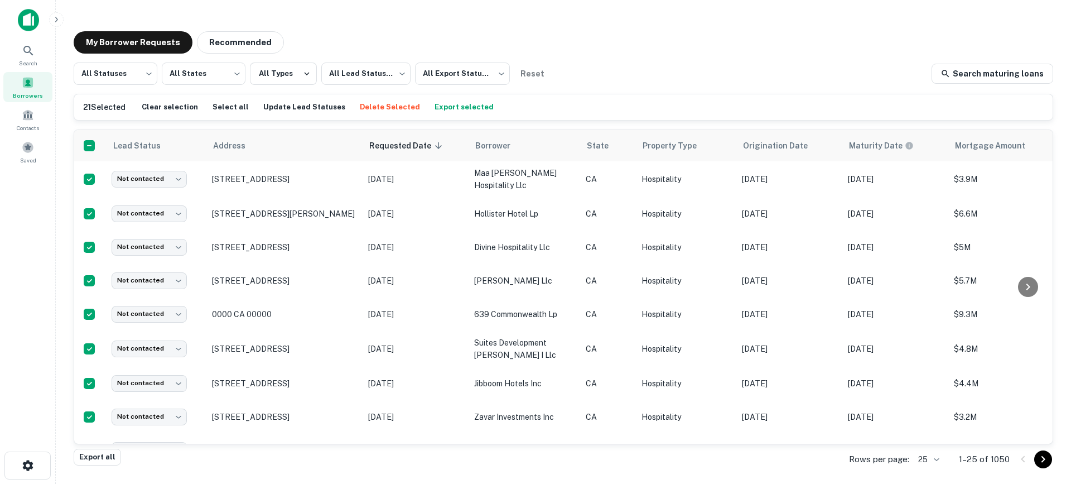
click at [460, 108] on button "Export selected" at bounding box center [464, 107] width 65 height 17
click at [847, 37] on div "My Borrower Requests Recommended" at bounding box center [564, 42] width 980 height 22
